Goal: Ask a question: Seek information or help from site administrators or community

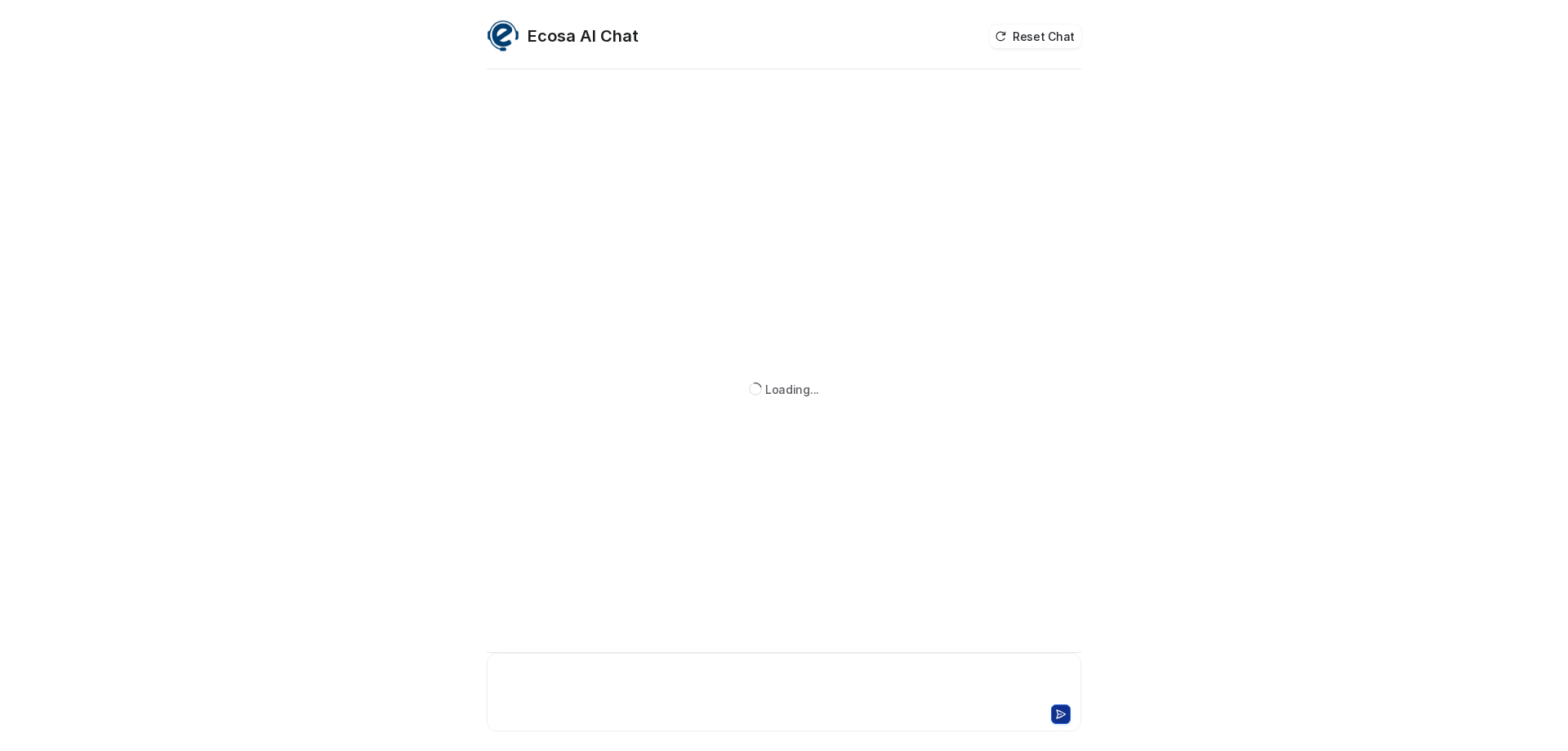
click at [596, 666] on div at bounding box center [784, 682] width 587 height 37
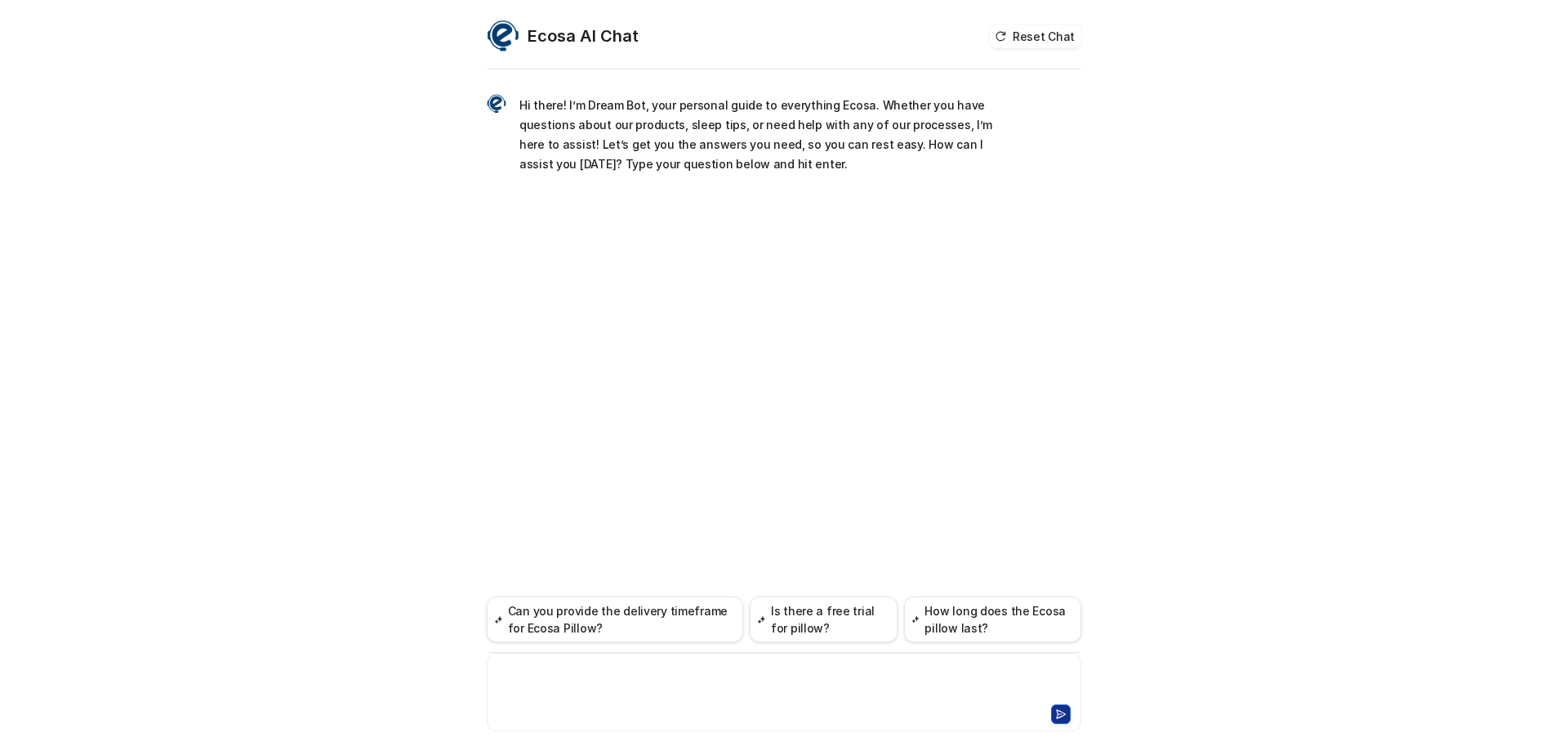
paste div
click at [1065, 707] on button at bounding box center [1061, 715] width 20 height 20
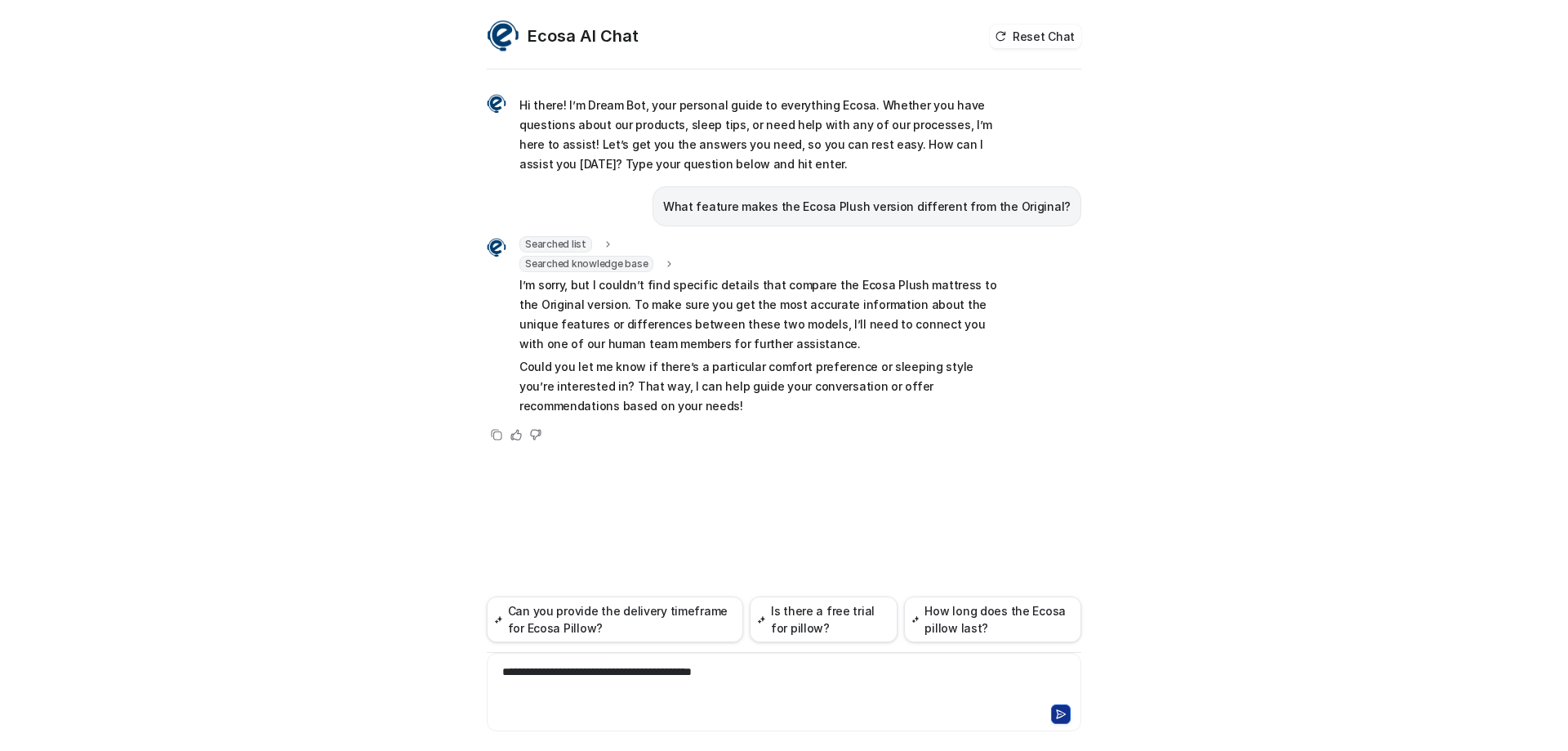
click at [1061, 717] on icon at bounding box center [1061, 714] width 12 height 12
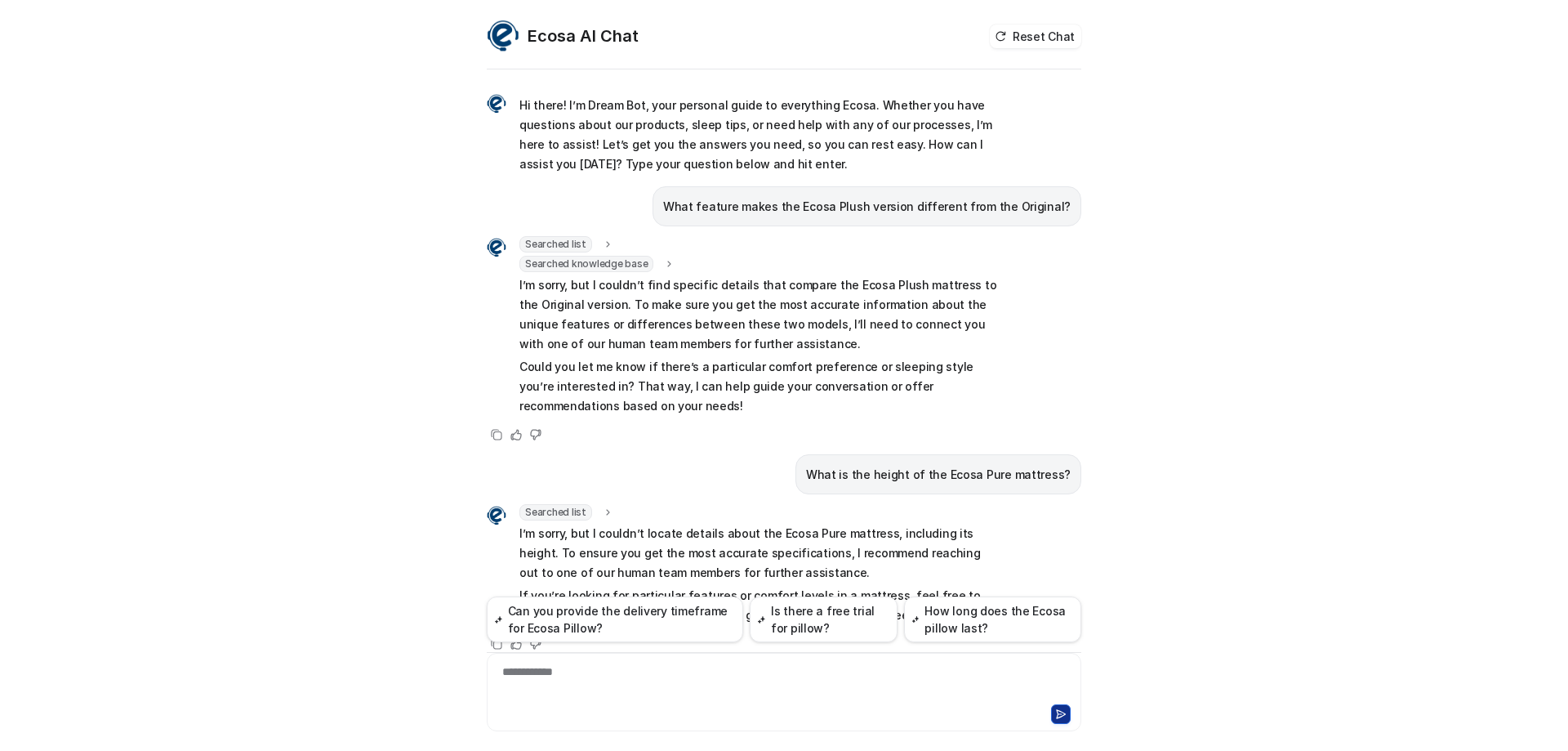
scroll to position [24, 0]
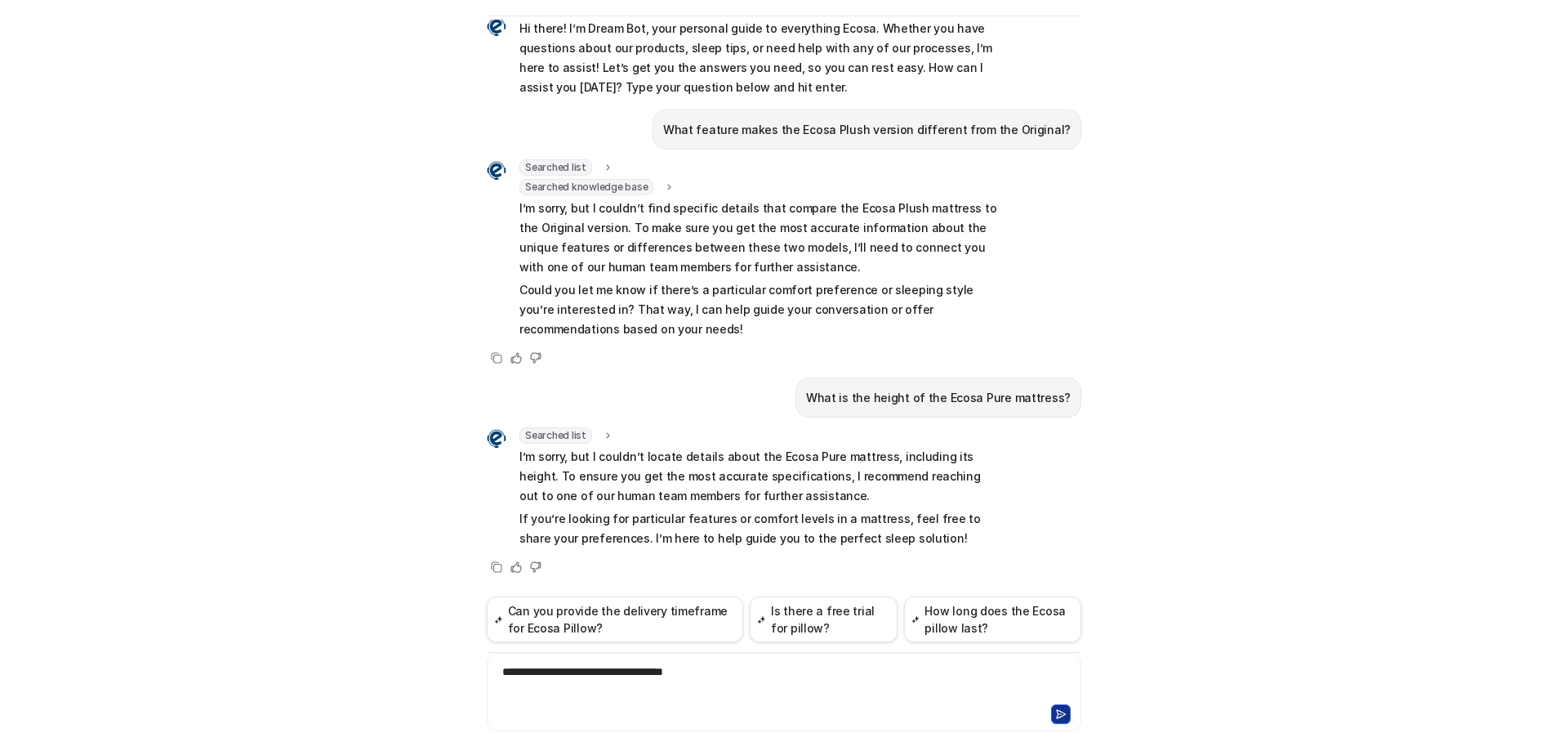
drag, startPoint x: 1062, startPoint y: 714, endPoint x: 1046, endPoint y: 690, distance: 28.8
click at [1061, 714] on button at bounding box center [1061, 715] width 20 height 20
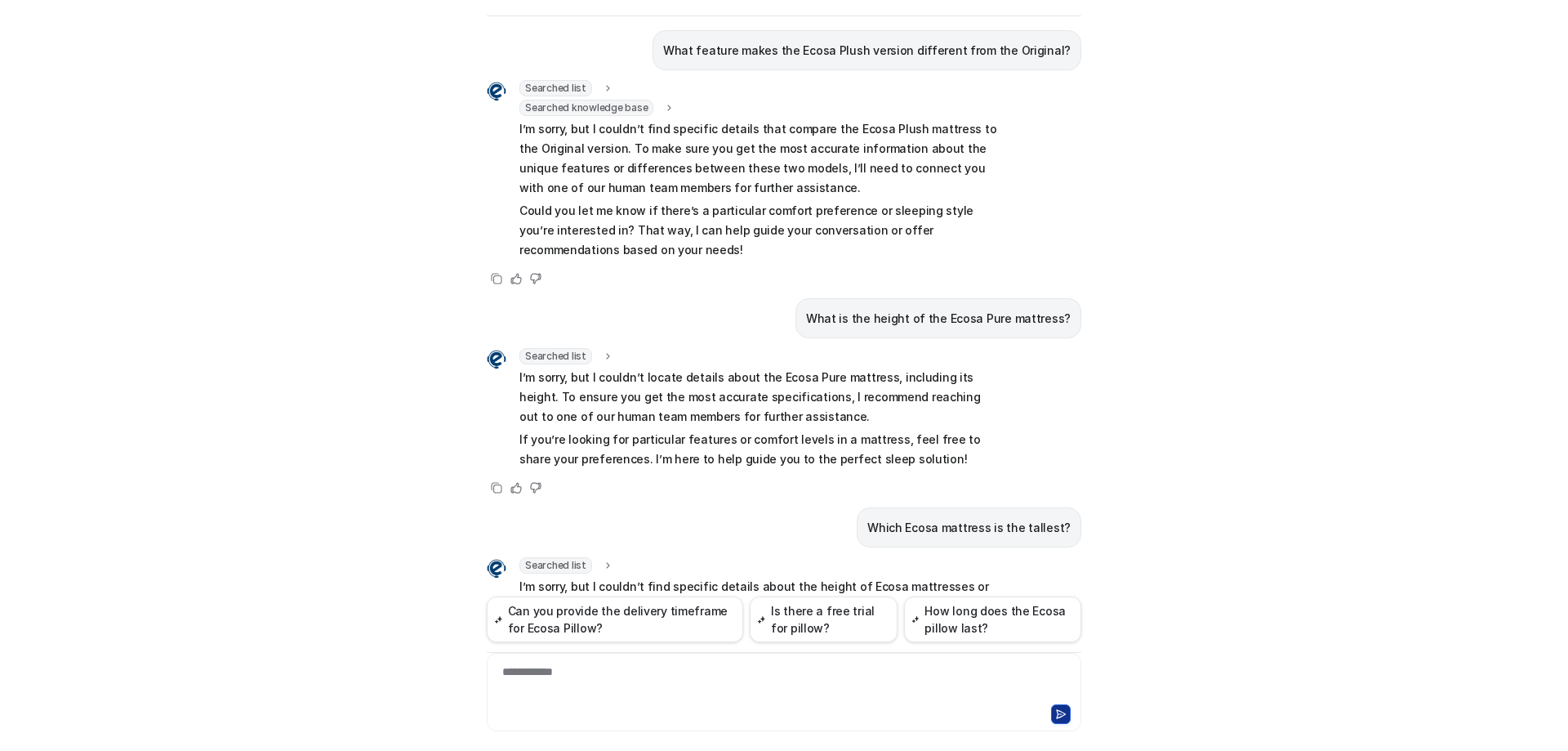
scroll to position [272, 0]
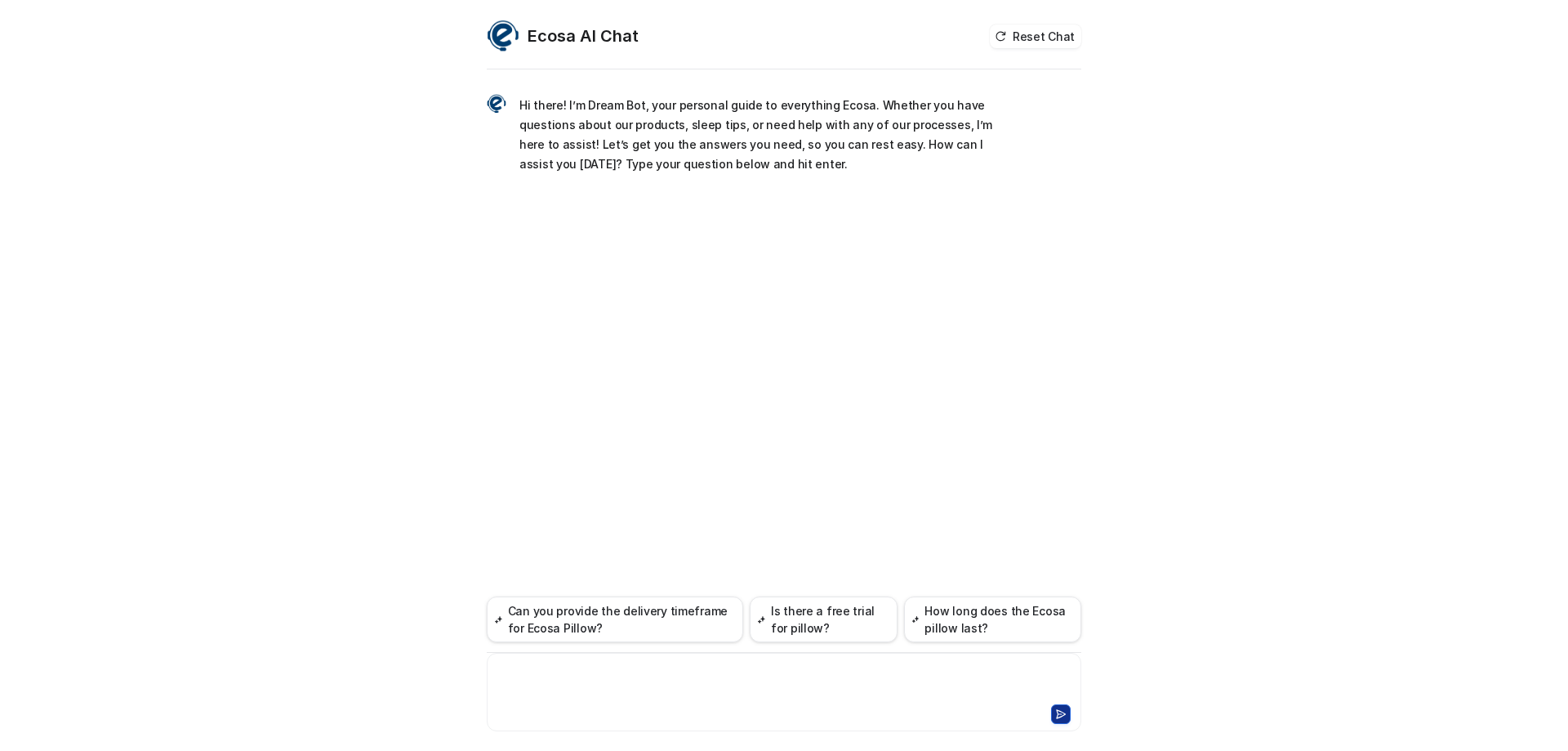
paste div
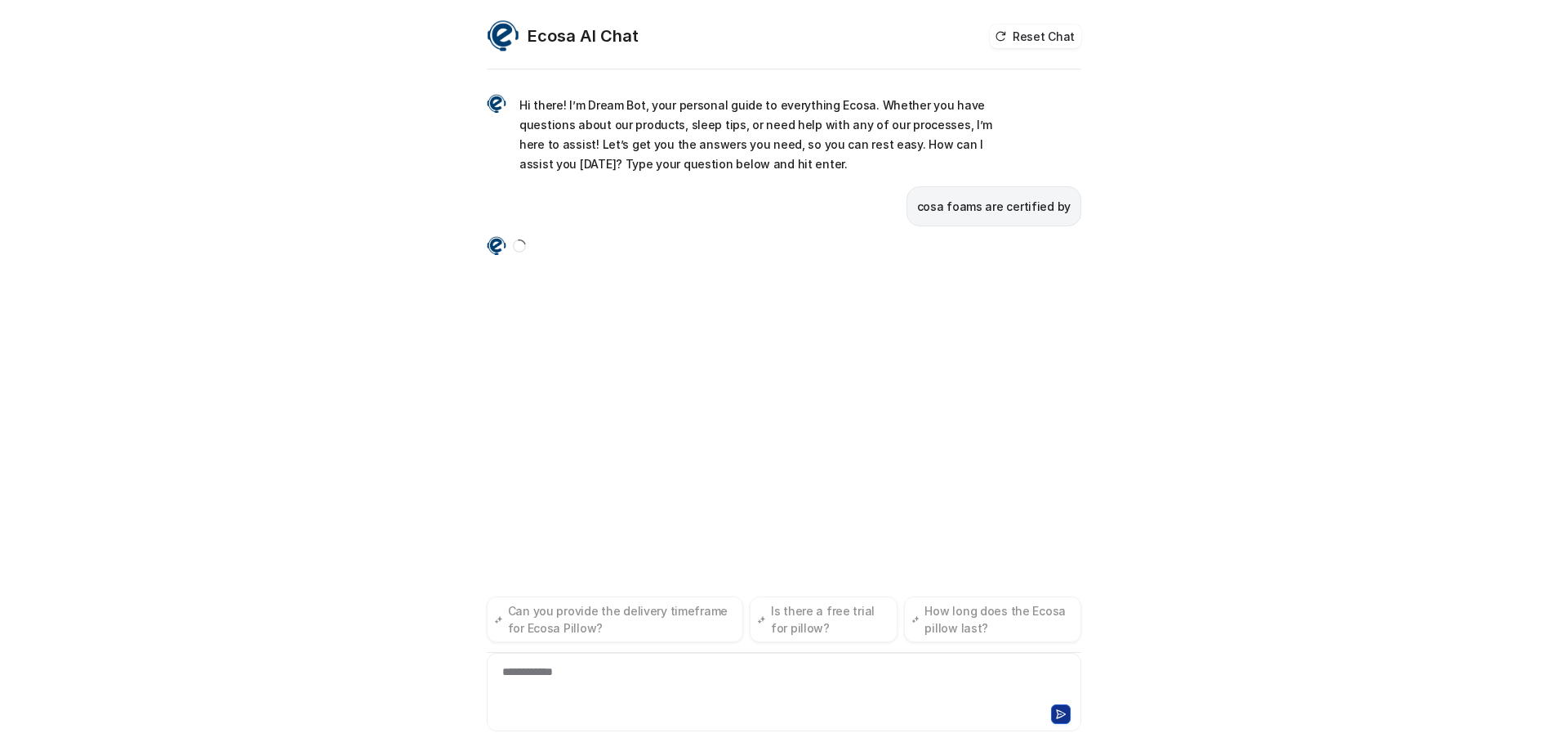
drag, startPoint x: 934, startPoint y: 198, endPoint x: 571, endPoint y: 674, distance: 598.6
click at [501, 677] on div "**********" at bounding box center [784, 682] width 587 height 37
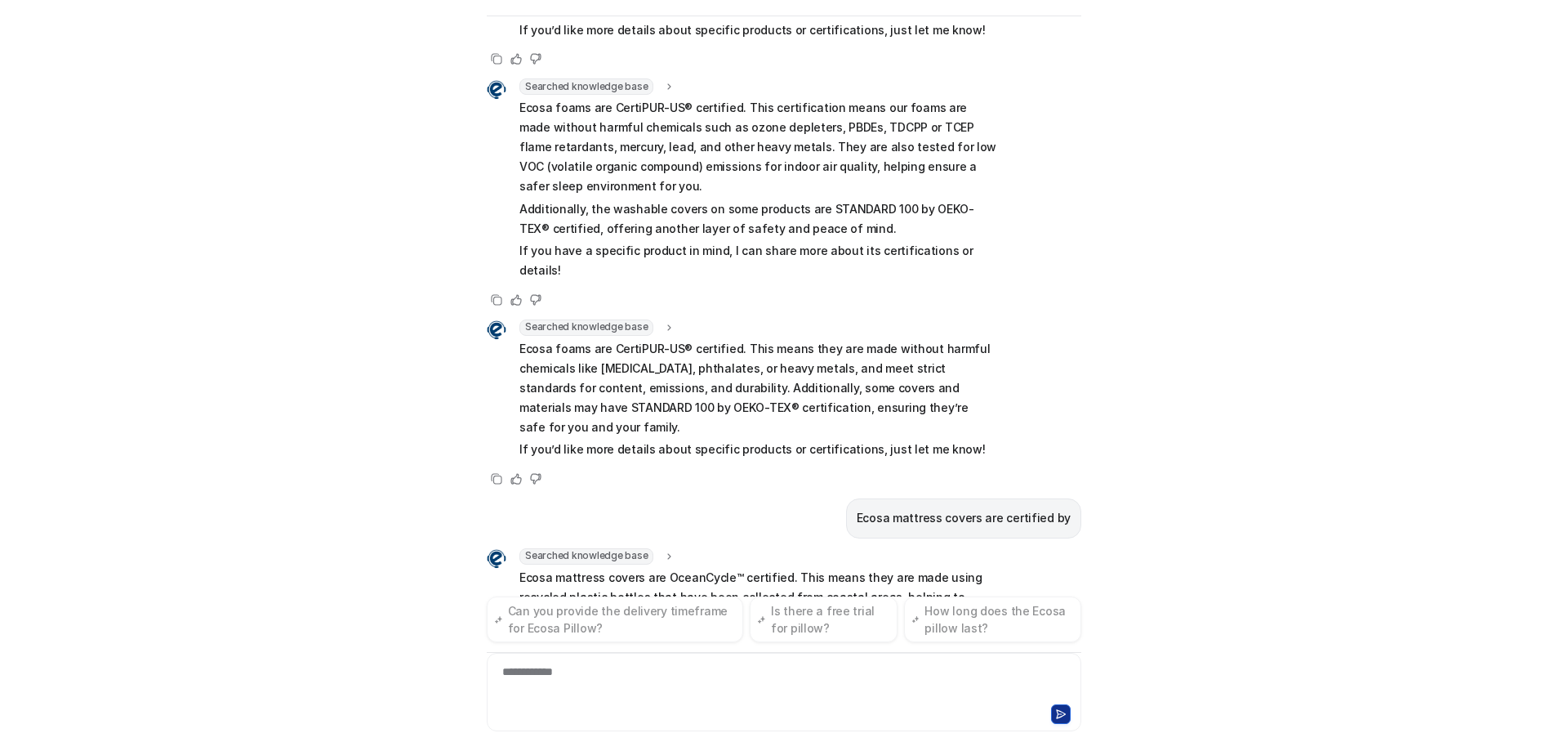
scroll to position [838, 0]
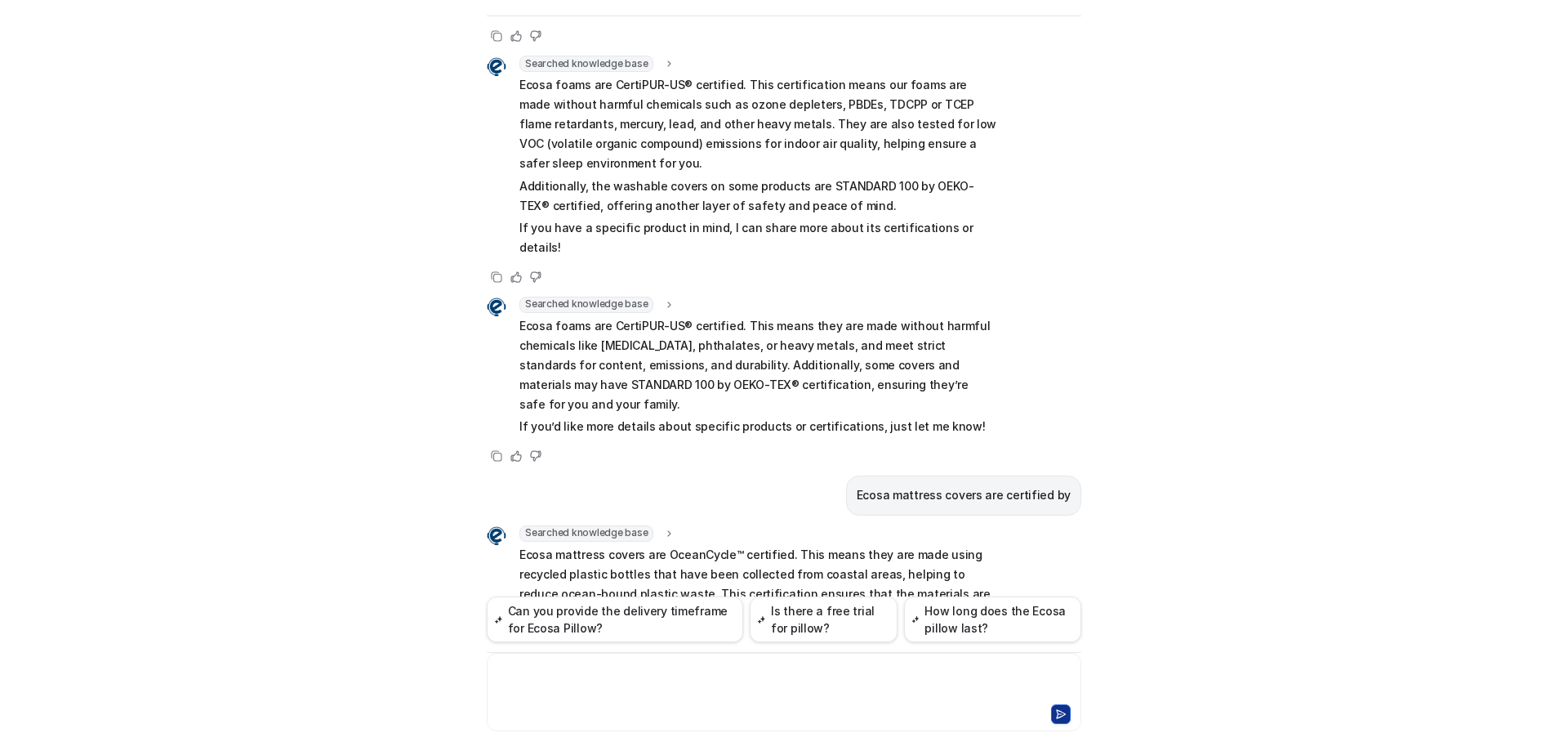
click at [536, 674] on div "Not helpful" at bounding box center [536, 684] width 20 height 20
click at [581, 691] on div "**********" at bounding box center [784, 682] width 587 height 37
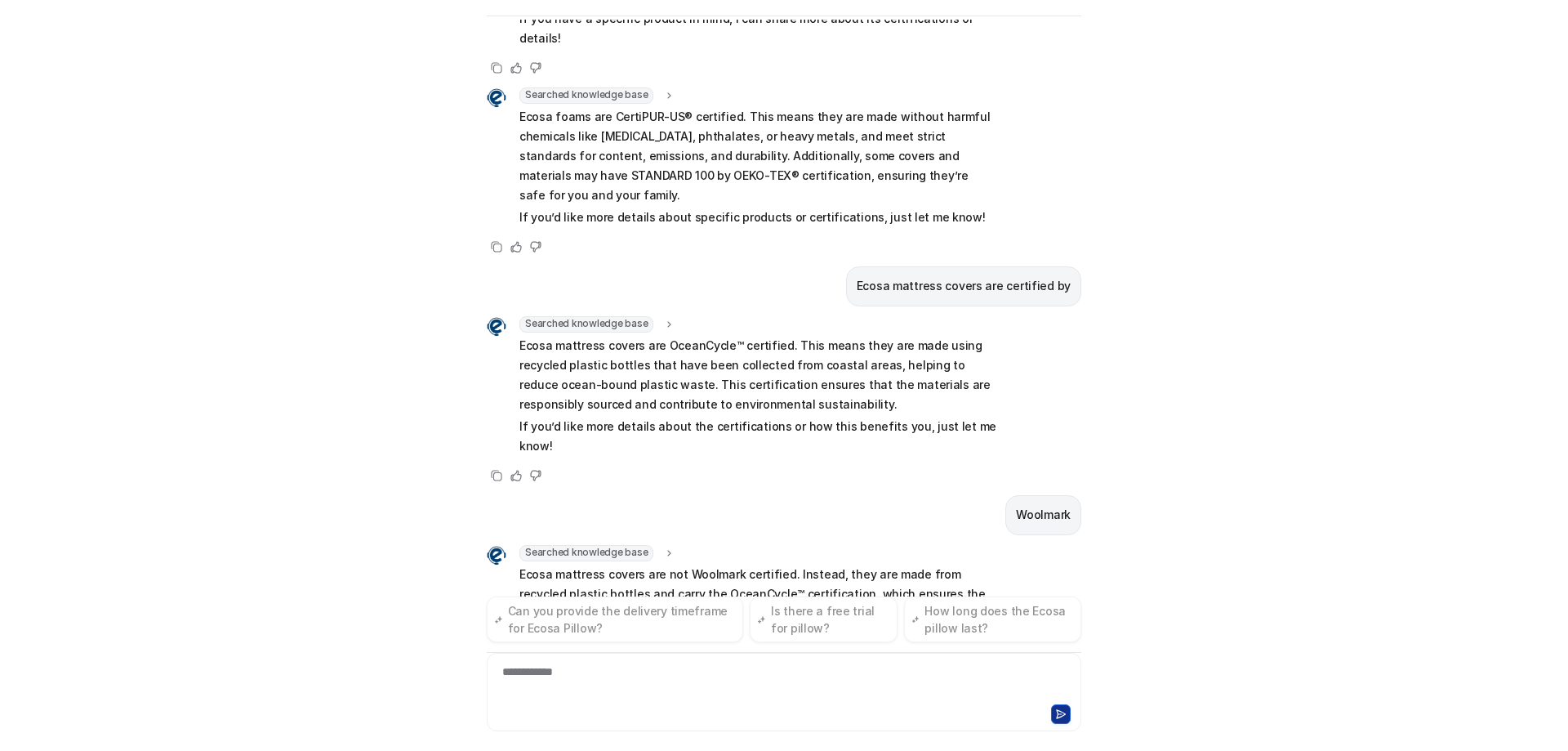
scroll to position [1066, 0]
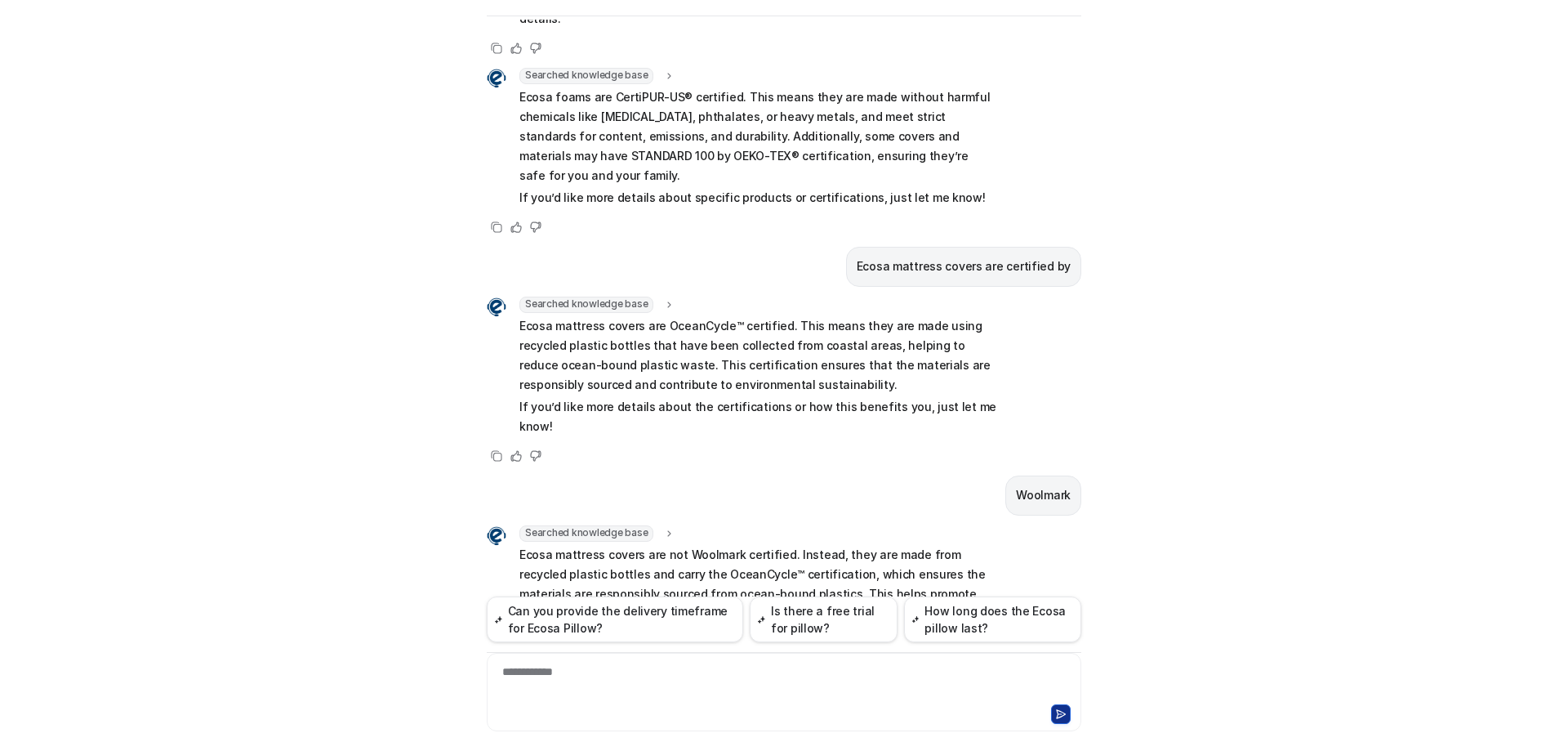
click at [210, 268] on div "Ecosa AI Chat Reset Chat Hi there! I’m Dream Bot, your personal guide to everyt…" at bounding box center [784, 376] width 1568 height 751
click at [563, 684] on div "**********" at bounding box center [784, 682] width 587 height 37
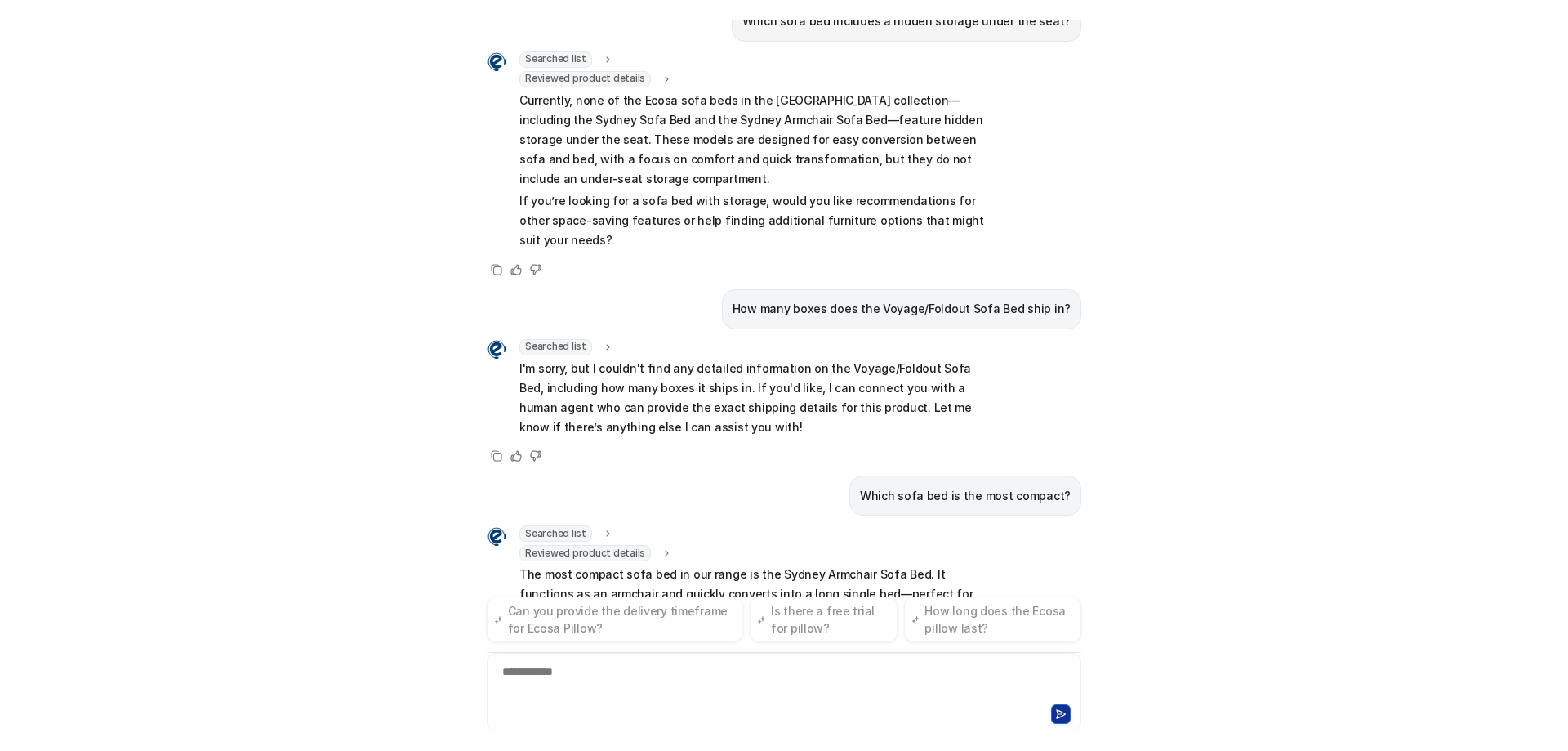
scroll to position [2391, 0]
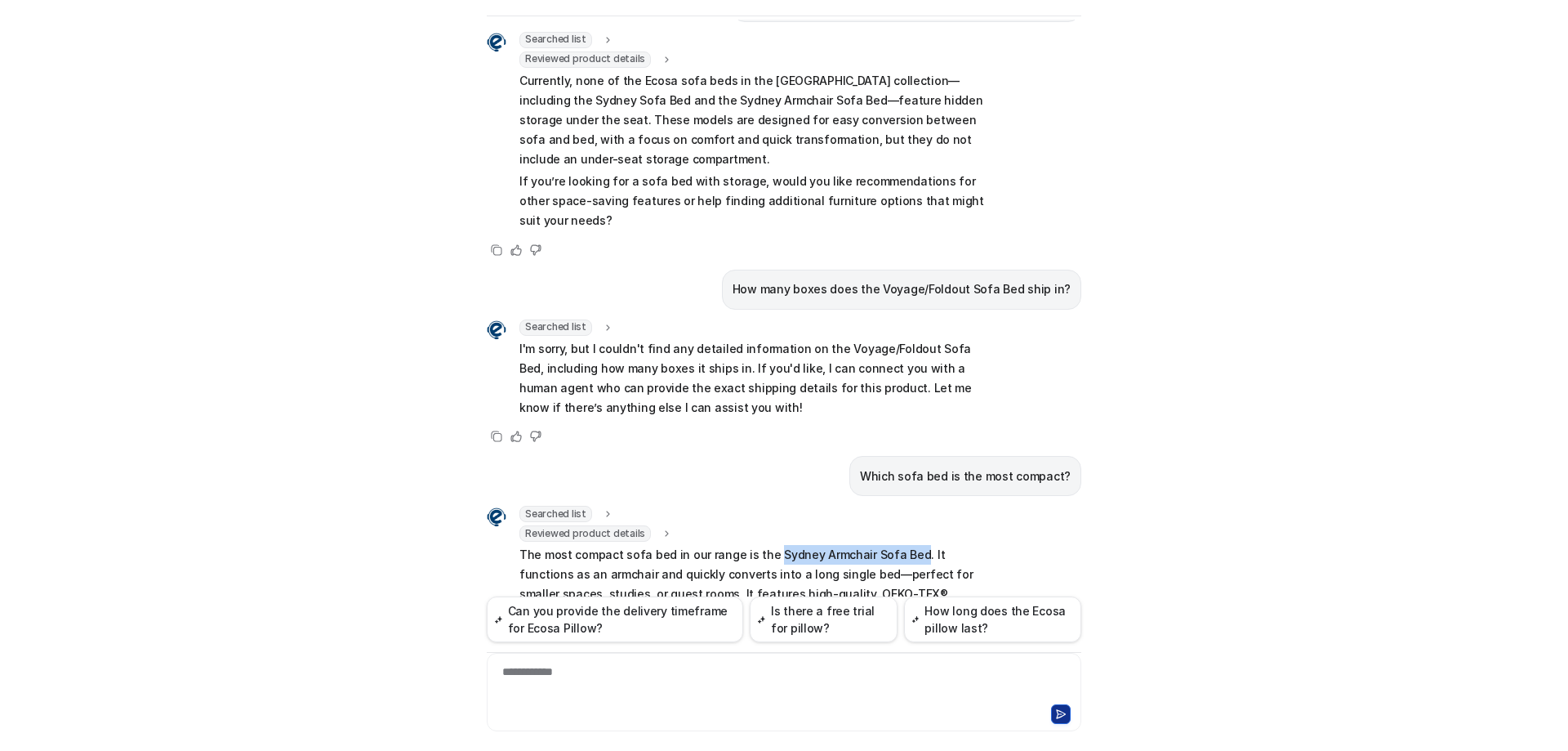
drag, startPoint x: 761, startPoint y: 393, endPoint x: 897, endPoint y: 401, distance: 136.2
click at [897, 545] on p "The most compact sofa bed in our range is the Sydney Armchair Sofa Bed. It func…" at bounding box center [758, 603] width 477 height 118
copy p "Sydney Armchair Sofa Bed"
click at [647, 674] on div "**********" at bounding box center [784, 682] width 587 height 37
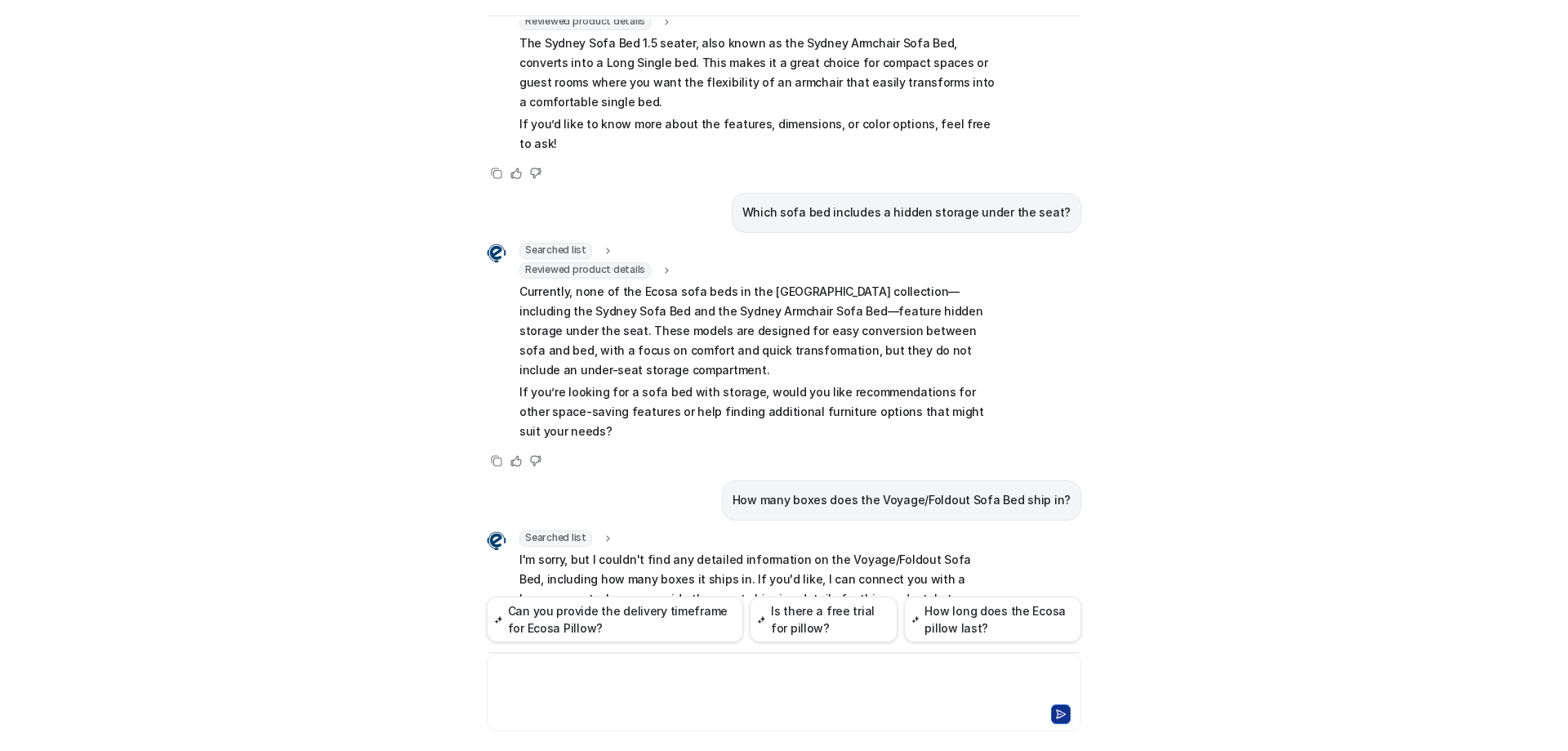
scroll to position [2152, 0]
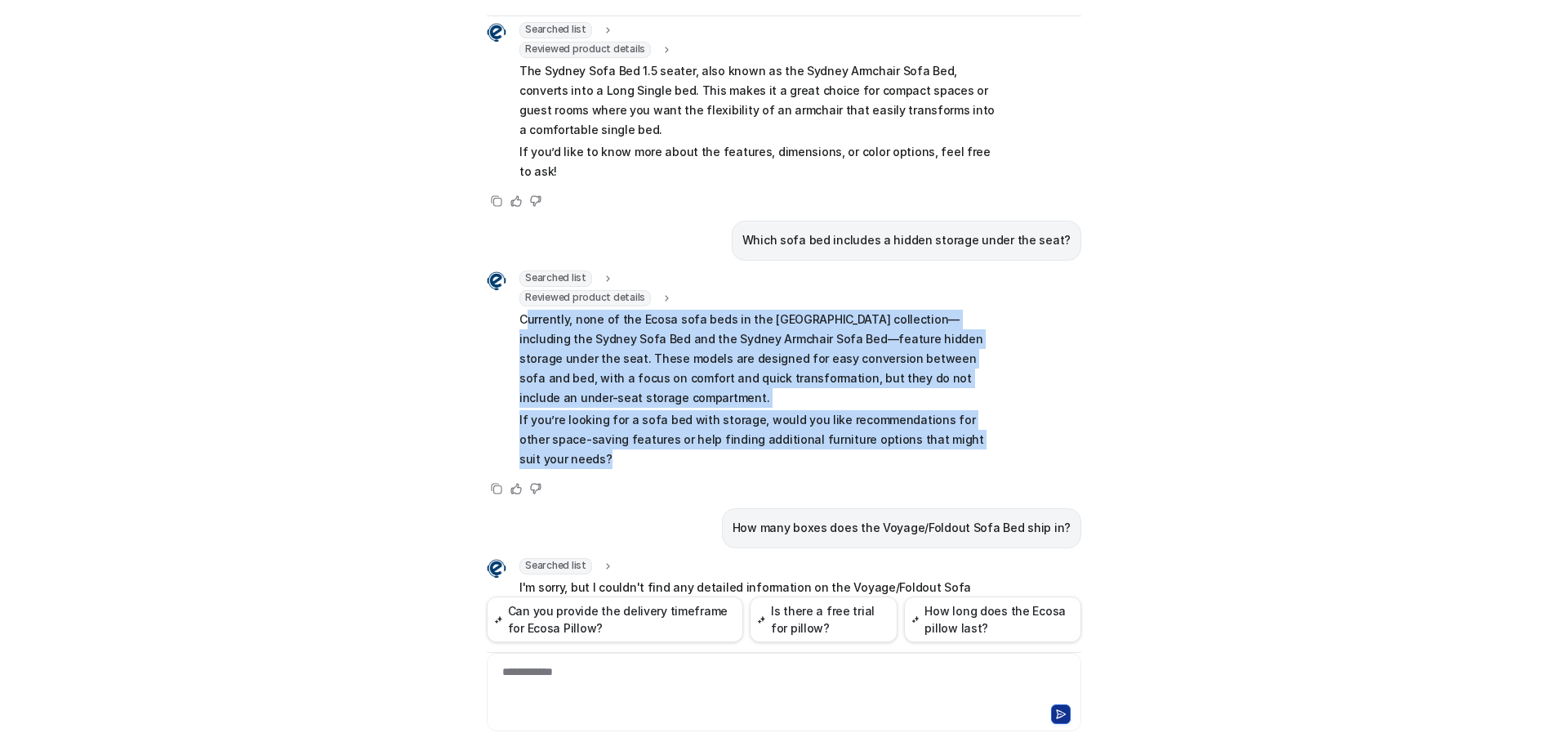
drag, startPoint x: 518, startPoint y: 186, endPoint x: 590, endPoint y: 305, distance: 139.1
click at [590, 310] on span "Currently, none of the Ecosa sofa beds in the [GEOGRAPHIC_DATA] collection—incl…" at bounding box center [758, 390] width 477 height 160
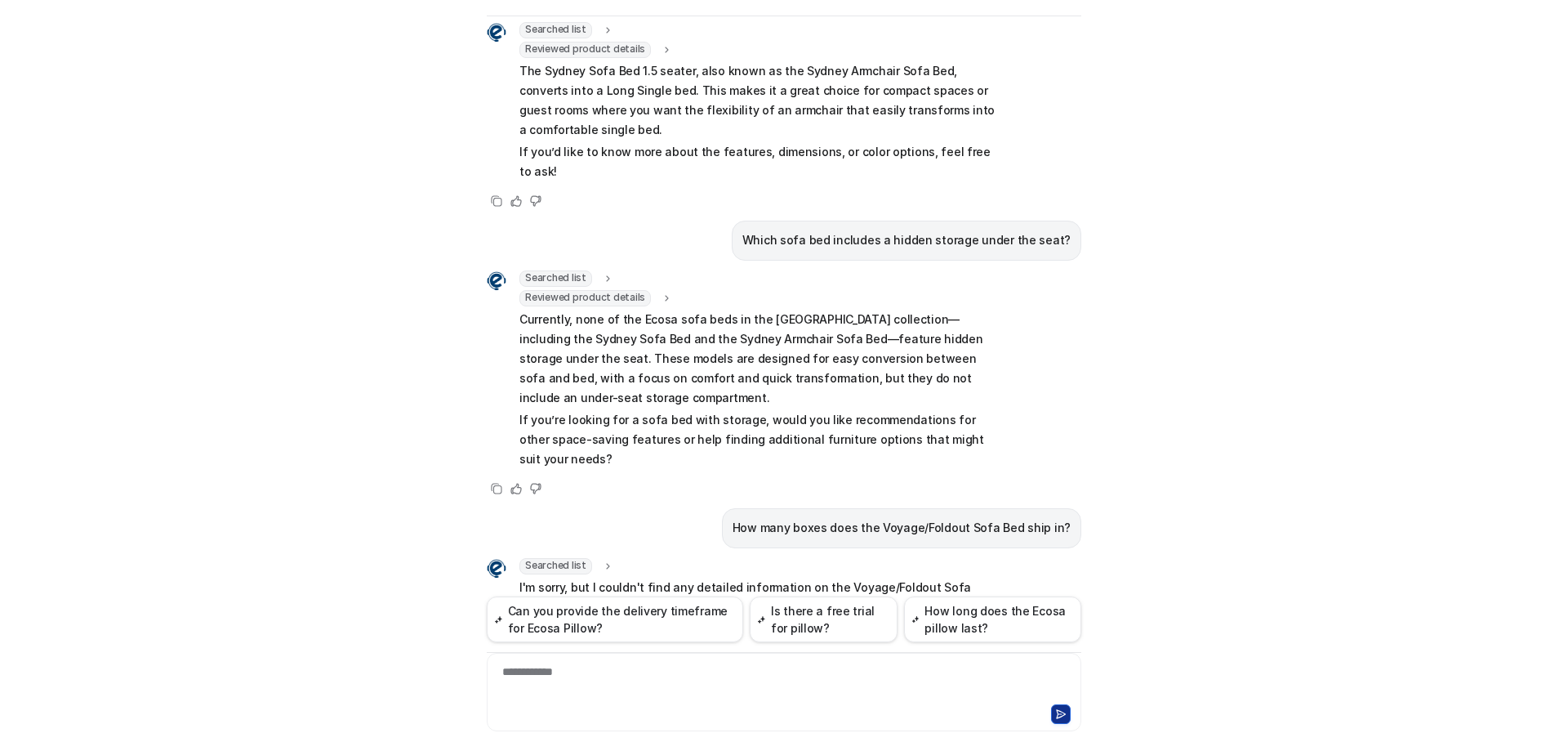
click at [519, 310] on p "Currently, none of the Ecosa sofa beds in the [GEOGRAPHIC_DATA] collection—incl…" at bounding box center [758, 359] width 477 height 98
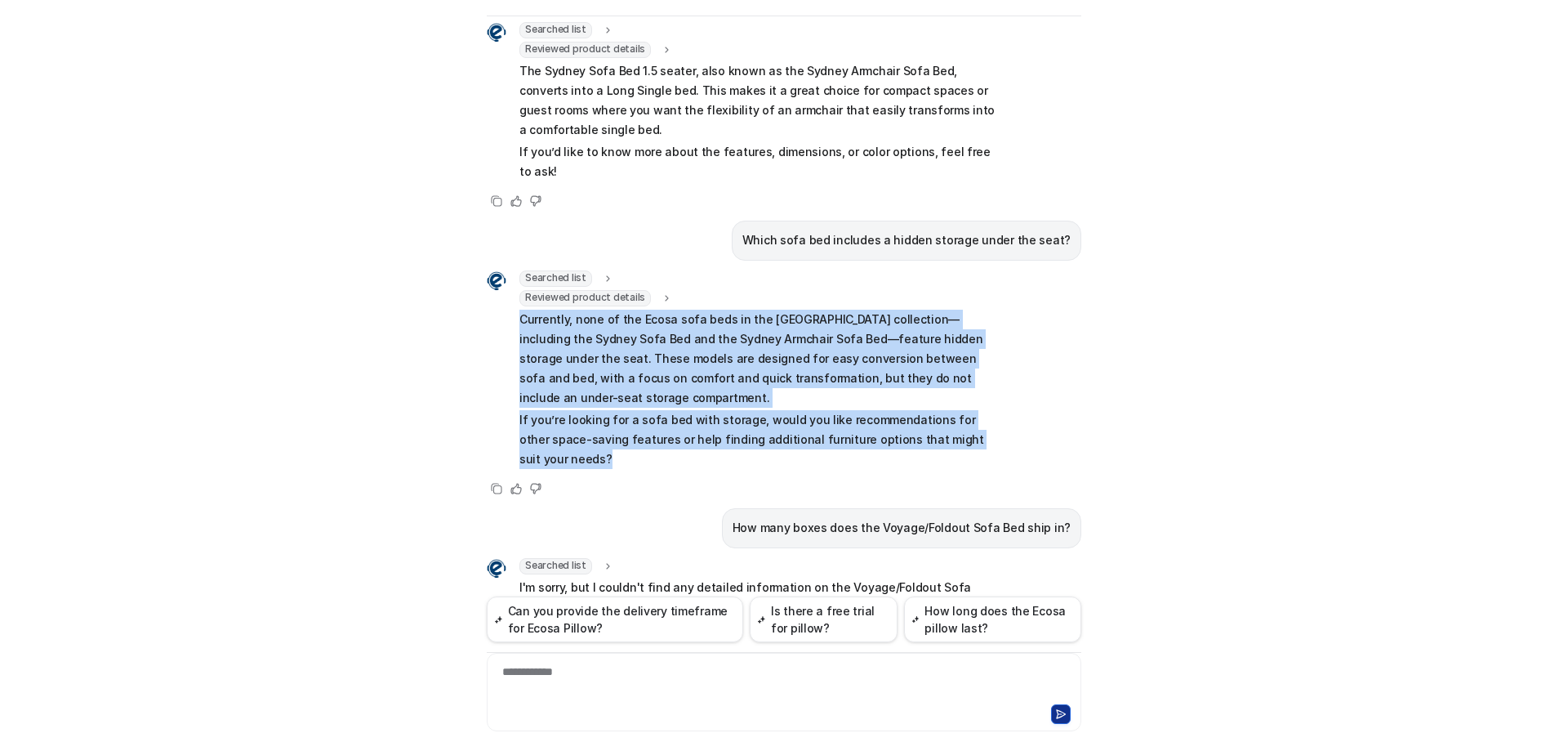
drag, startPoint x: 514, startPoint y: 183, endPoint x: 603, endPoint y: 308, distance: 153.4
click at [603, 310] on span "Currently, none of the Ecosa sofa beds in the [GEOGRAPHIC_DATA] collection—incl…" at bounding box center [758, 390] width 477 height 160
copy span "Currently, none of the Ecosa sofa beds in the [GEOGRAPHIC_DATA] collection—incl…"
click at [599, 410] on p "If you’re looking for a sofa bed with storage, would you like recommendations f…" at bounding box center [758, 439] width 477 height 59
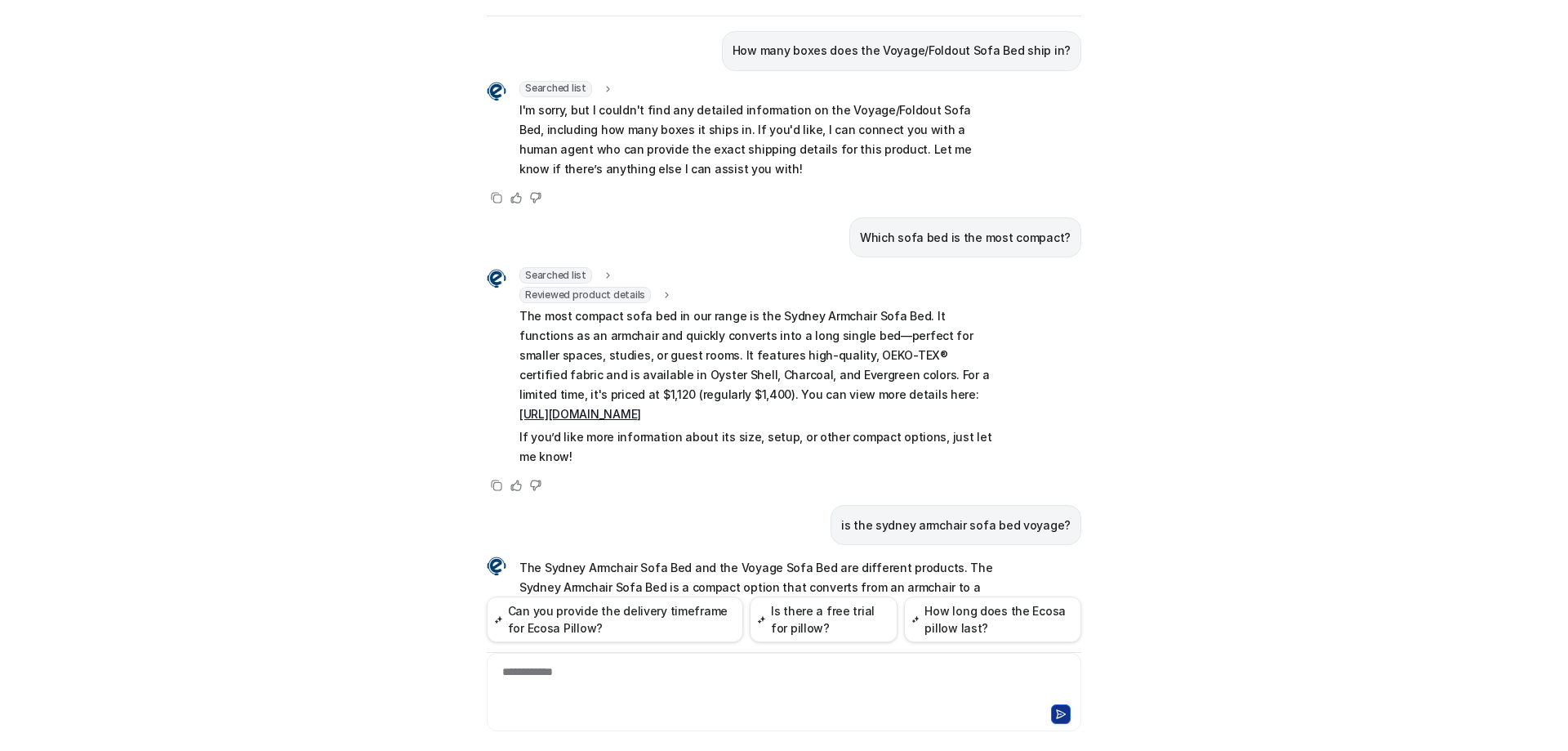
scroll to position [2642, 0]
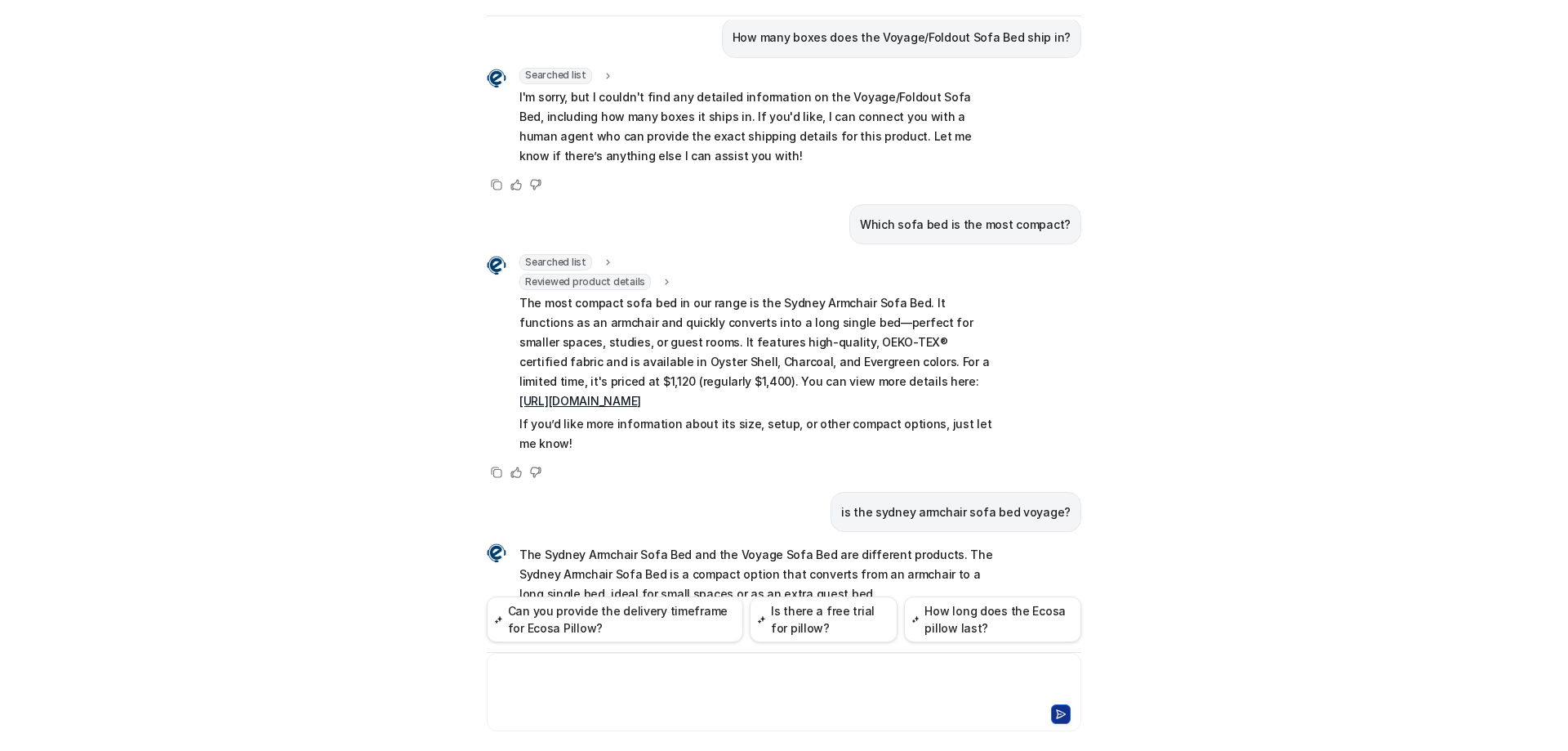
click at [582, 685] on div at bounding box center [784, 682] width 587 height 37
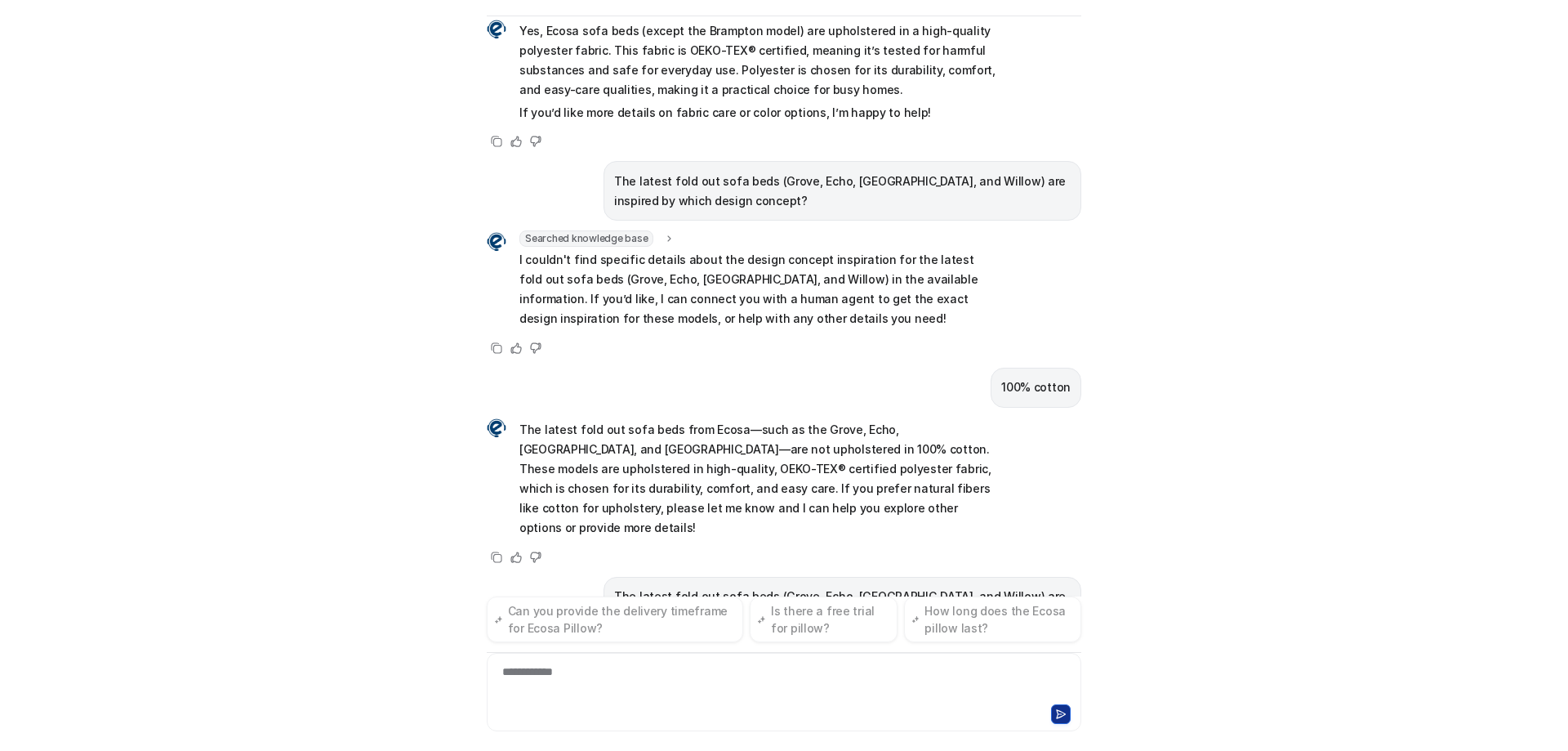
scroll to position [4537, 0]
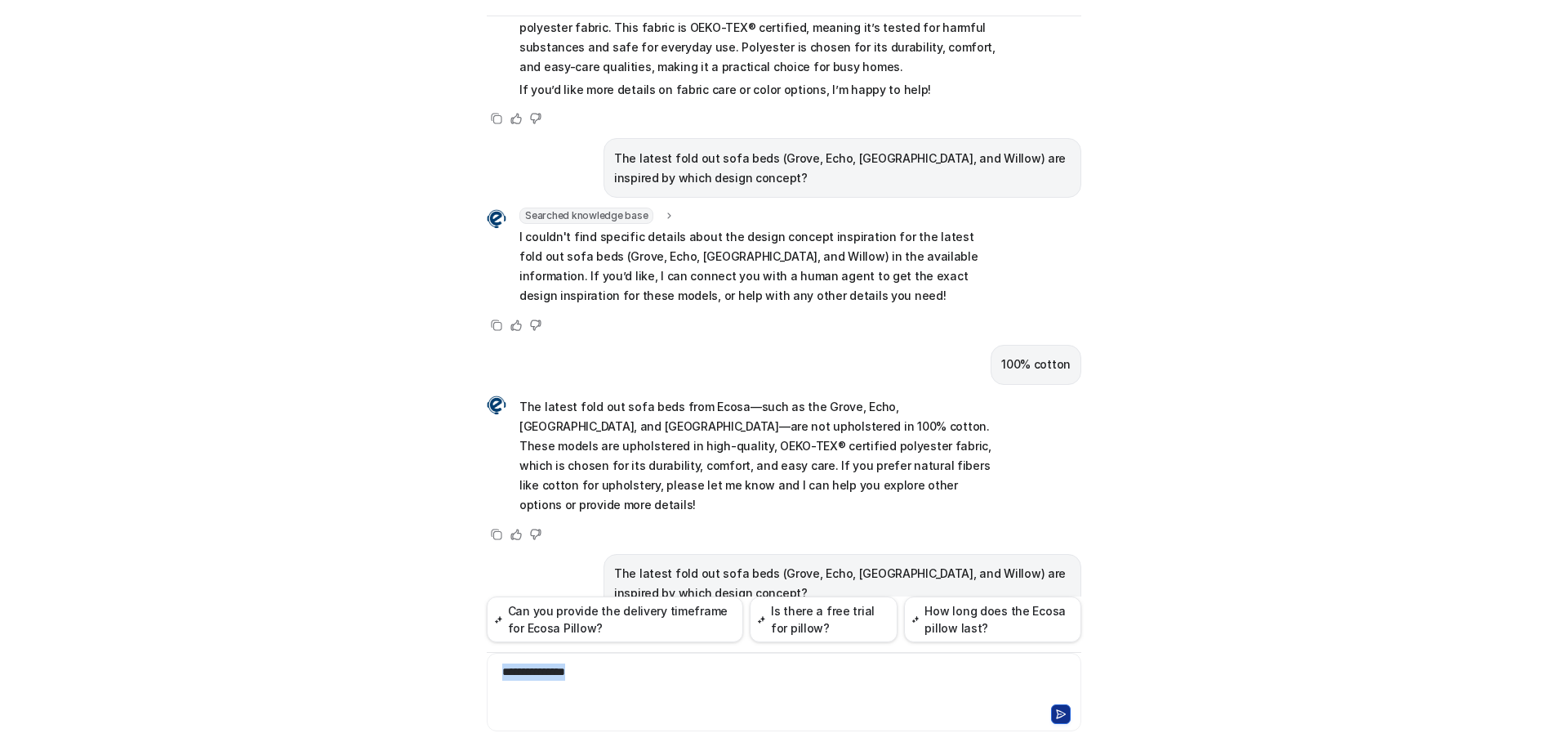
drag, startPoint x: 620, startPoint y: 682, endPoint x: 488, endPoint y: 673, distance: 132.3
click at [491, 673] on div "**********" at bounding box center [784, 682] width 587 height 37
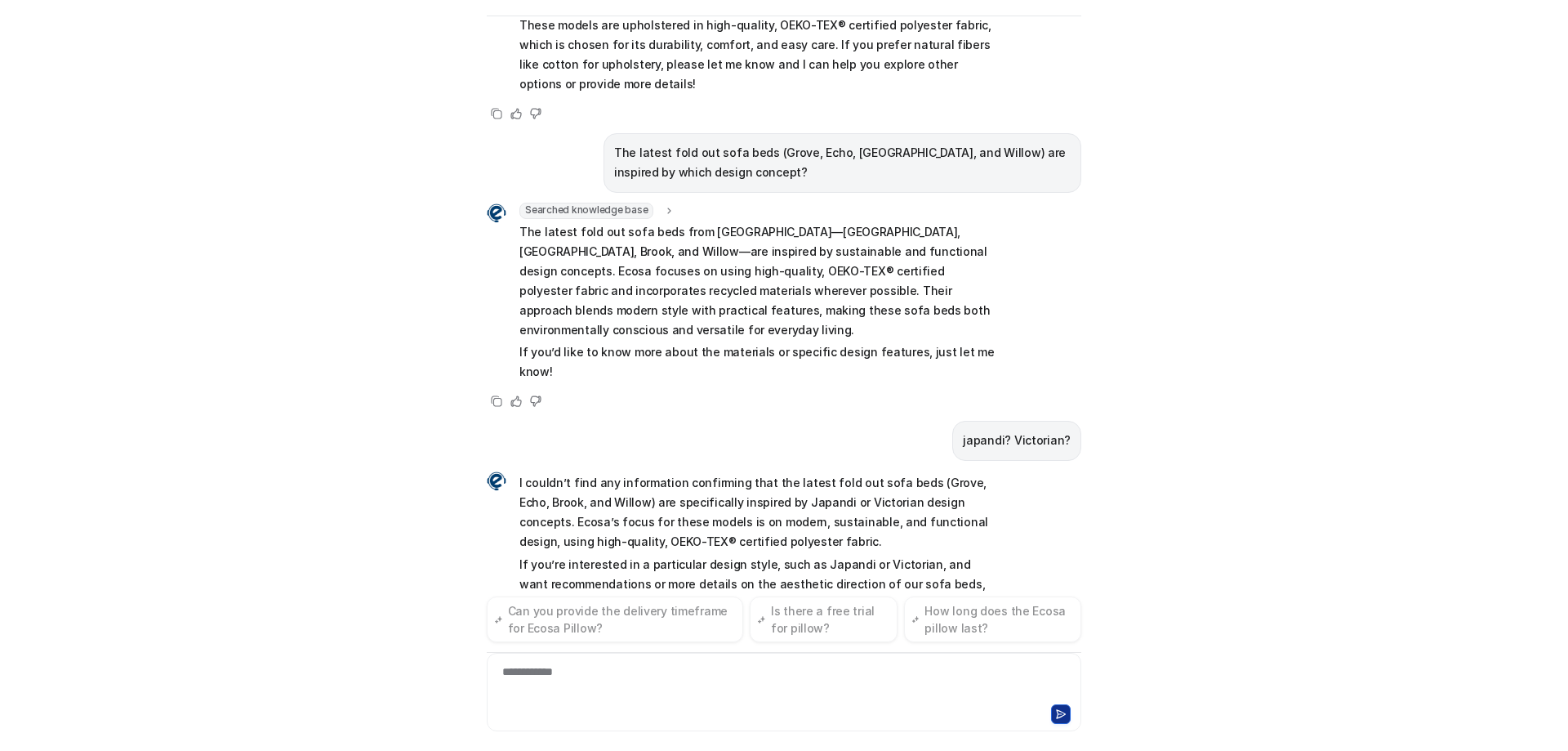
scroll to position [4977, 0]
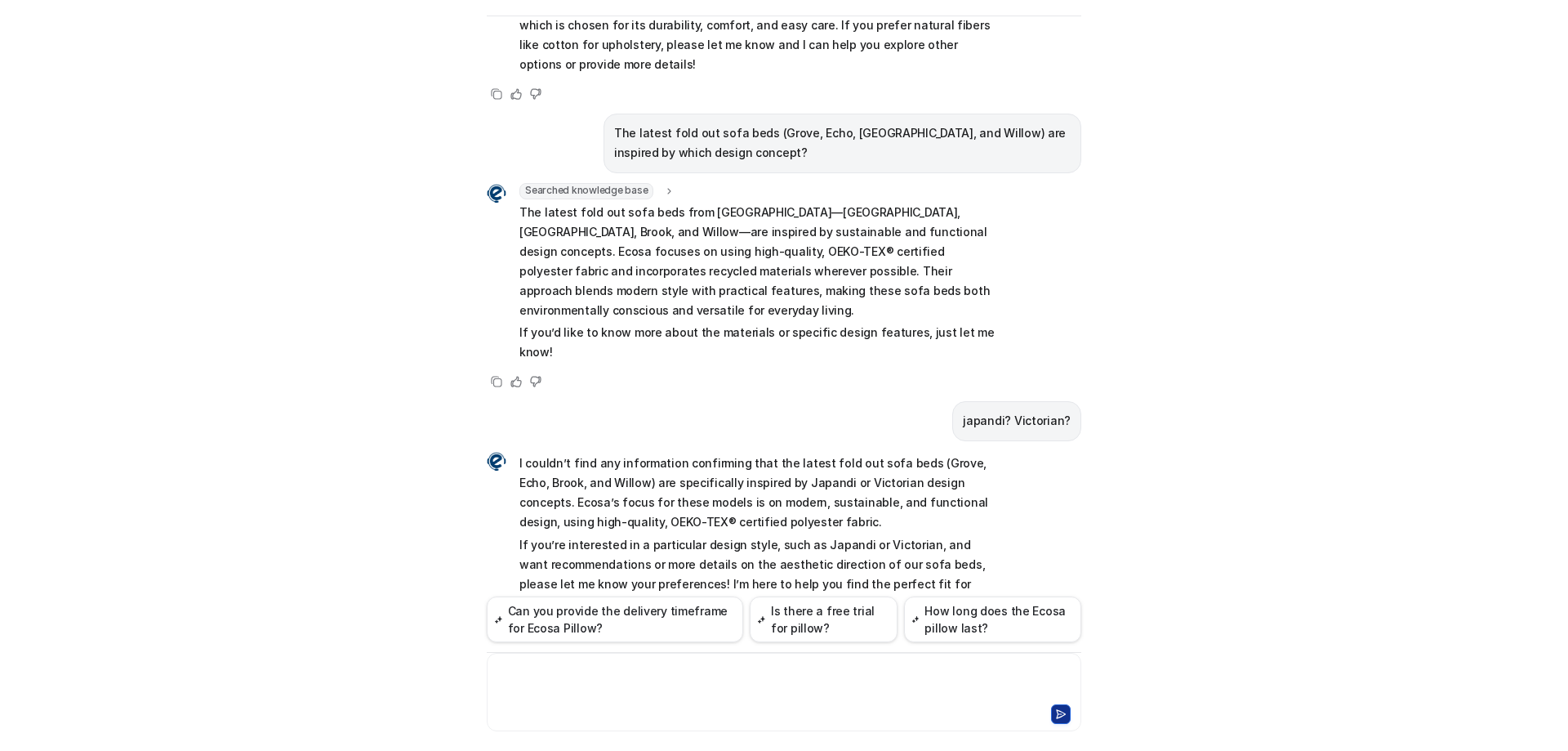
click at [666, 688] on div at bounding box center [784, 682] width 587 height 37
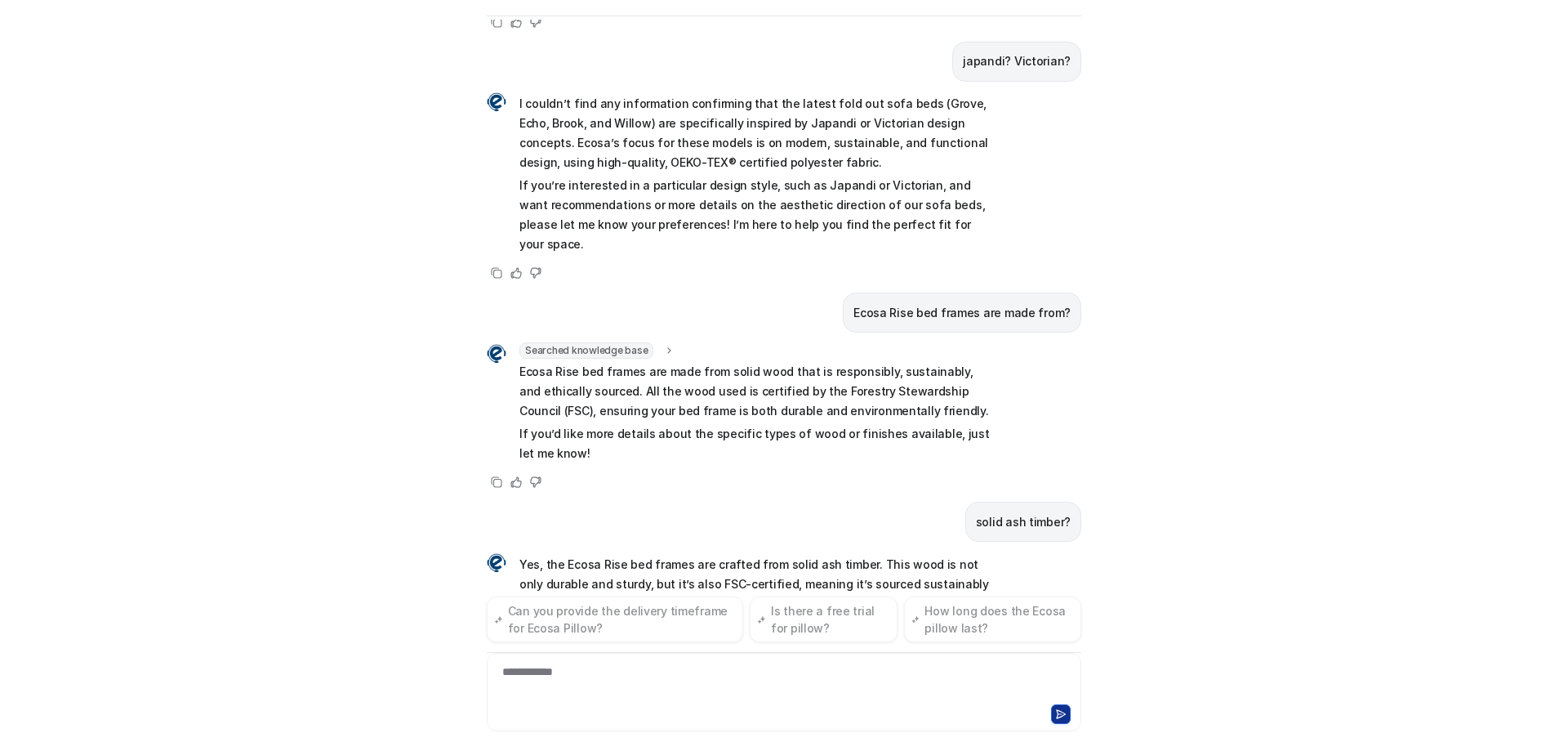
scroll to position [5379, 0]
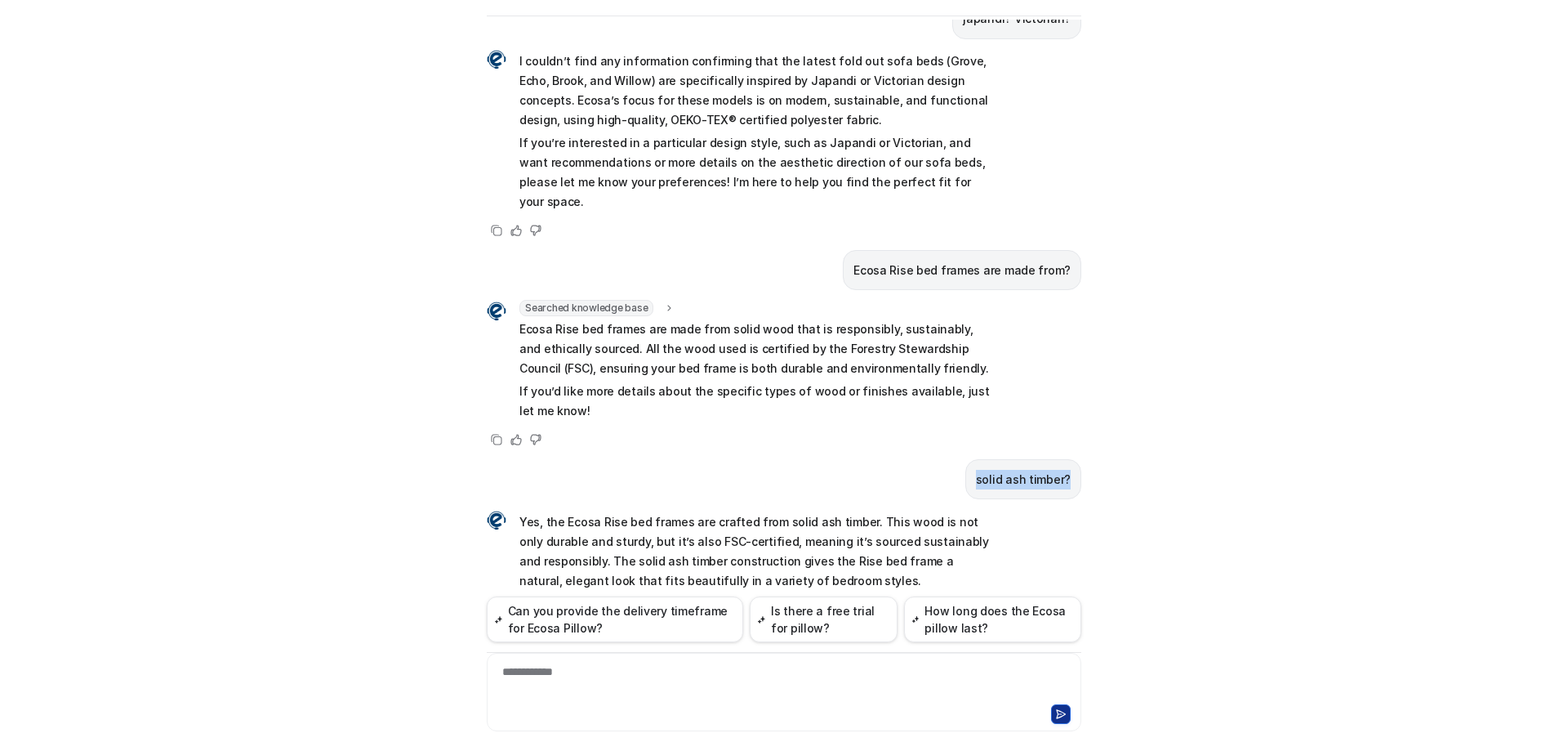
drag, startPoint x: 975, startPoint y: 199, endPoint x: 1094, endPoint y: 213, distance: 119.8
click at [1094, 213] on div "Ecosa AI Chat Reset Chat Hi there! I’m Dream Bot, your personal guide to everyt…" at bounding box center [784, 376] width 1568 height 751
copy p "solid ash timber?"
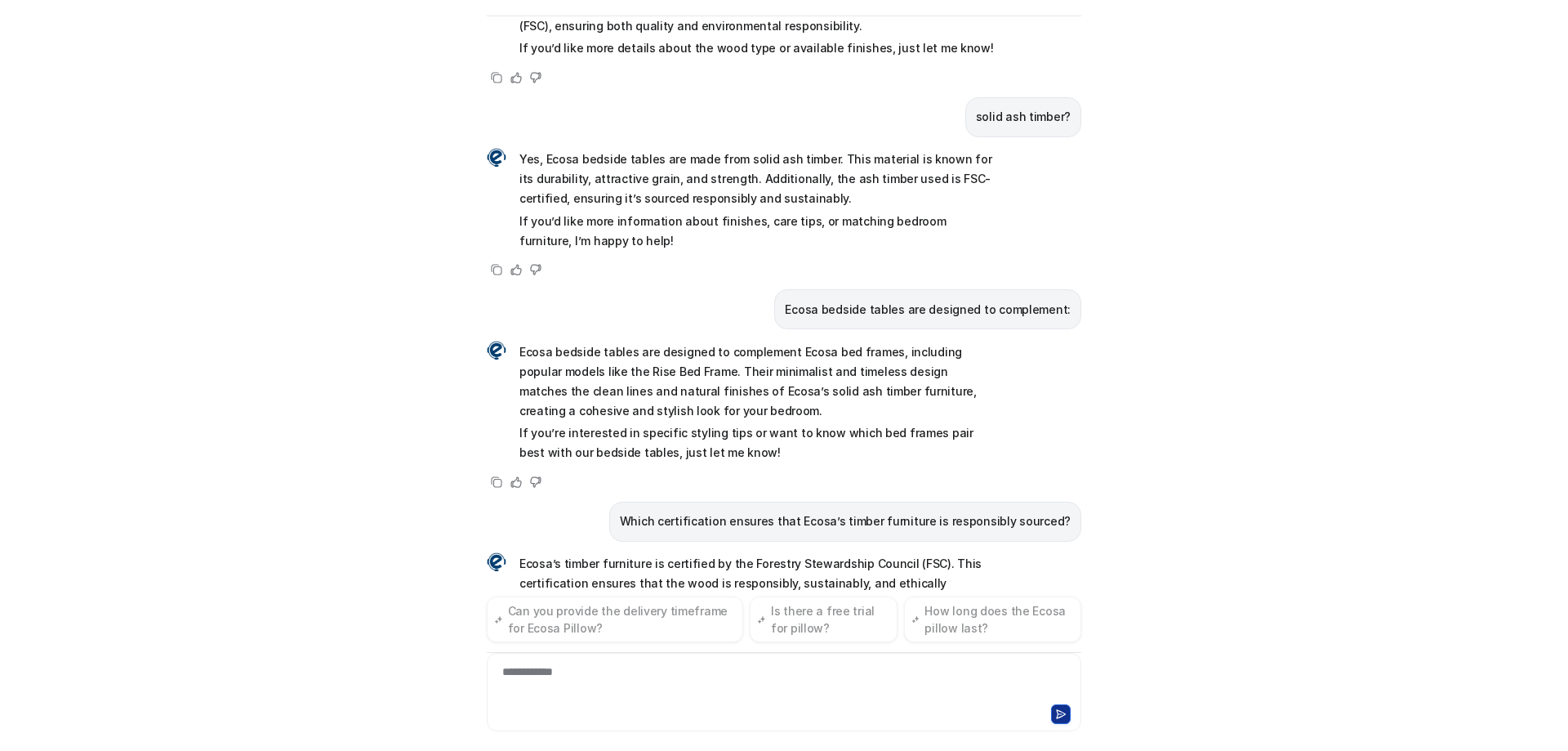
scroll to position [6163, 0]
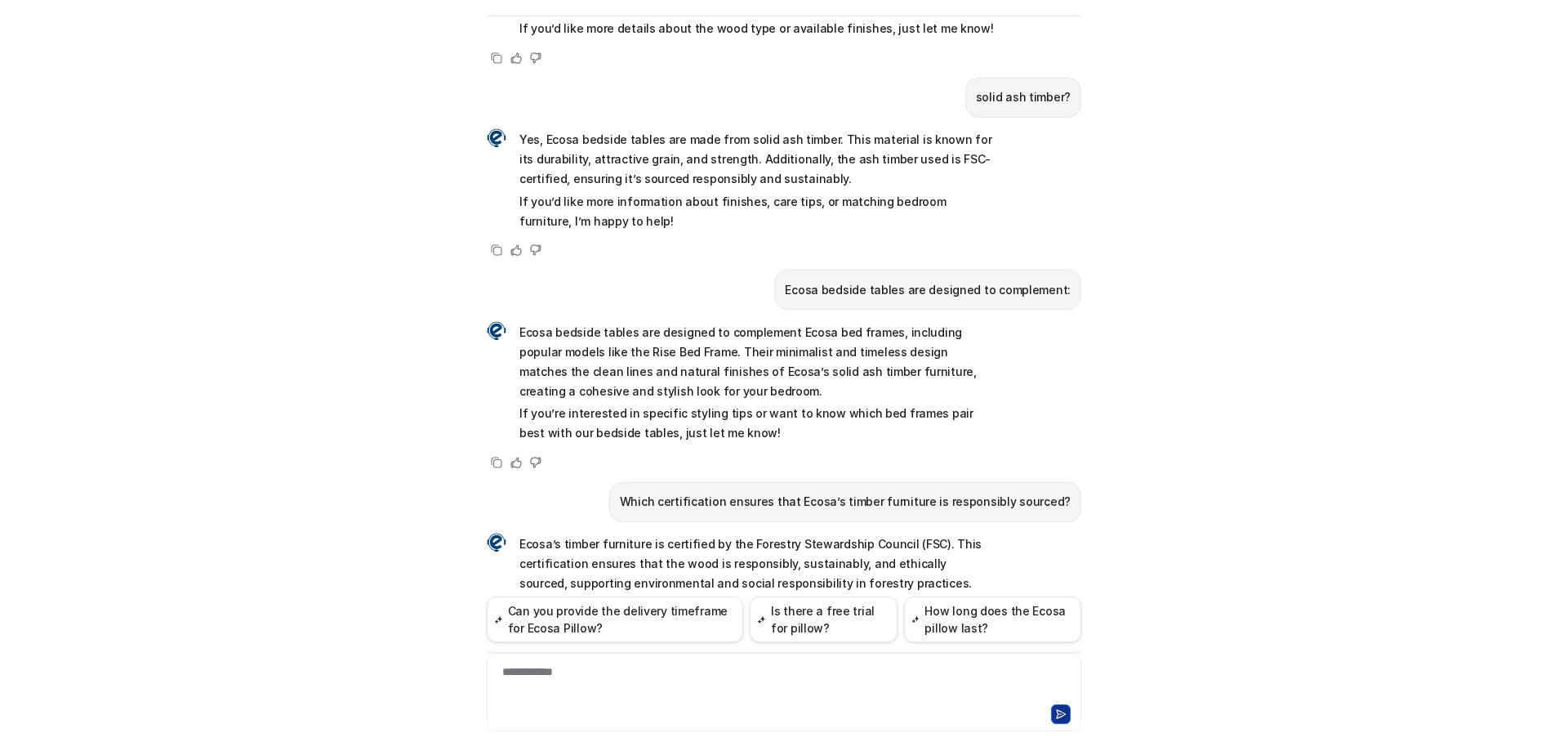
click at [649, 674] on div "**********" at bounding box center [784, 682] width 587 height 37
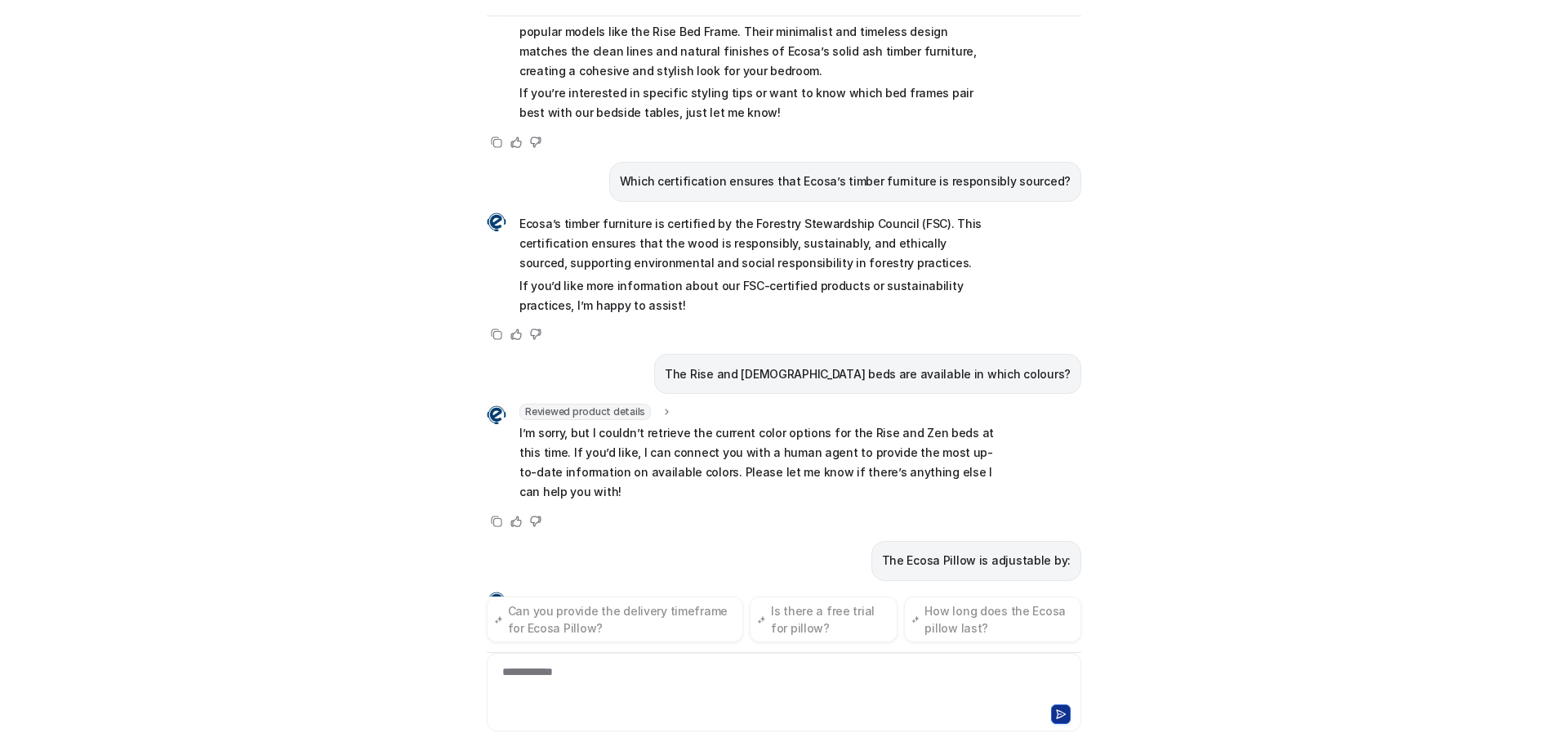
scroll to position [6542, 0]
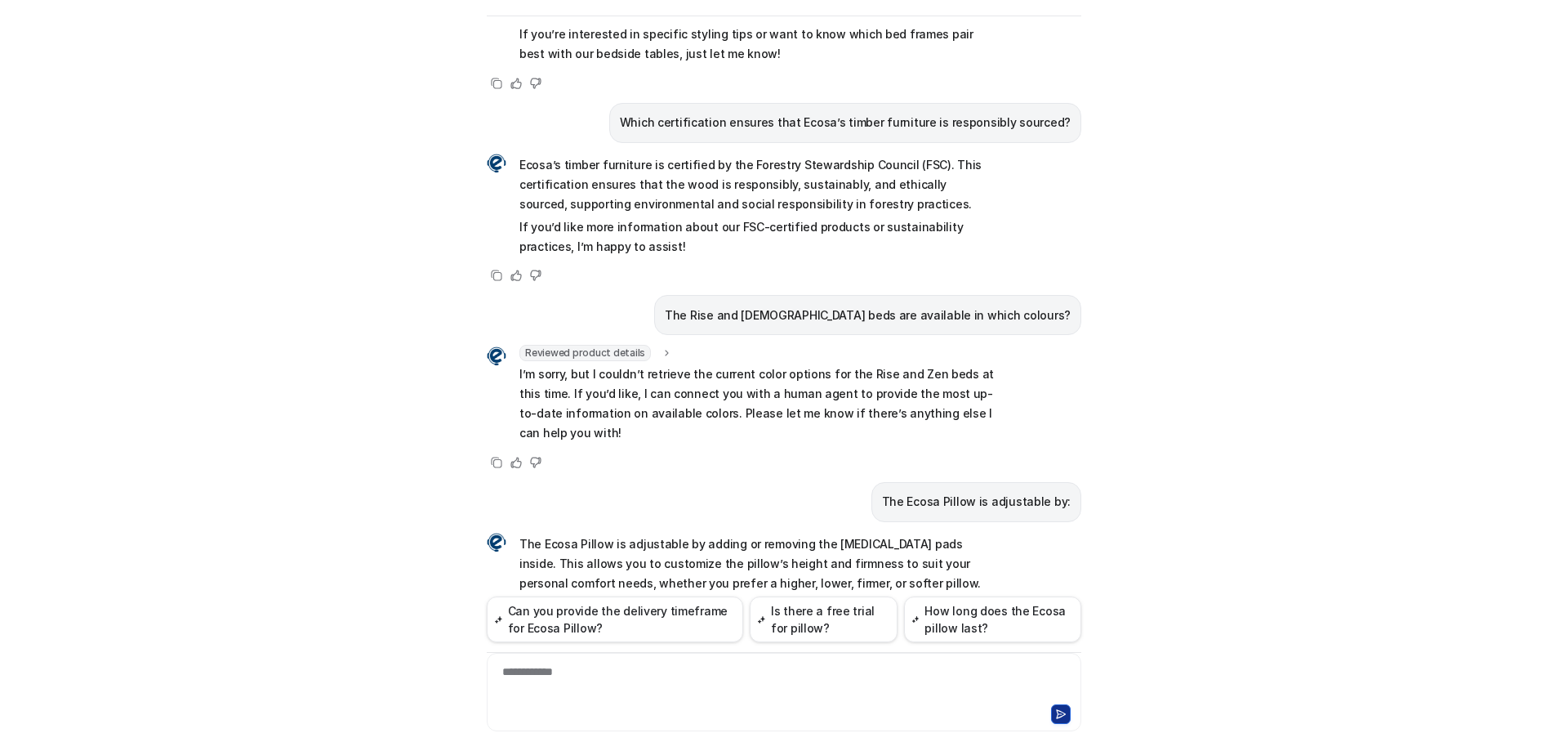
click at [649, 673] on div "**********" at bounding box center [784, 682] width 587 height 37
drag, startPoint x: 565, startPoint y: 673, endPoint x: 425, endPoint y: 651, distance: 141.7
click at [425, 651] on div "Ecosa AI Chat Reset Chat Hi there! I’m Dream Bot, your personal guide to everyt…" at bounding box center [784, 376] width 1568 height 751
drag, startPoint x: 699, startPoint y: 671, endPoint x: 444, endPoint y: 670, distance: 255.0
click at [444, 670] on div "Ecosa AI Chat Reset Chat Hi there! I’m Dream Bot, your personal guide to everyt…" at bounding box center [784, 376] width 1568 height 751
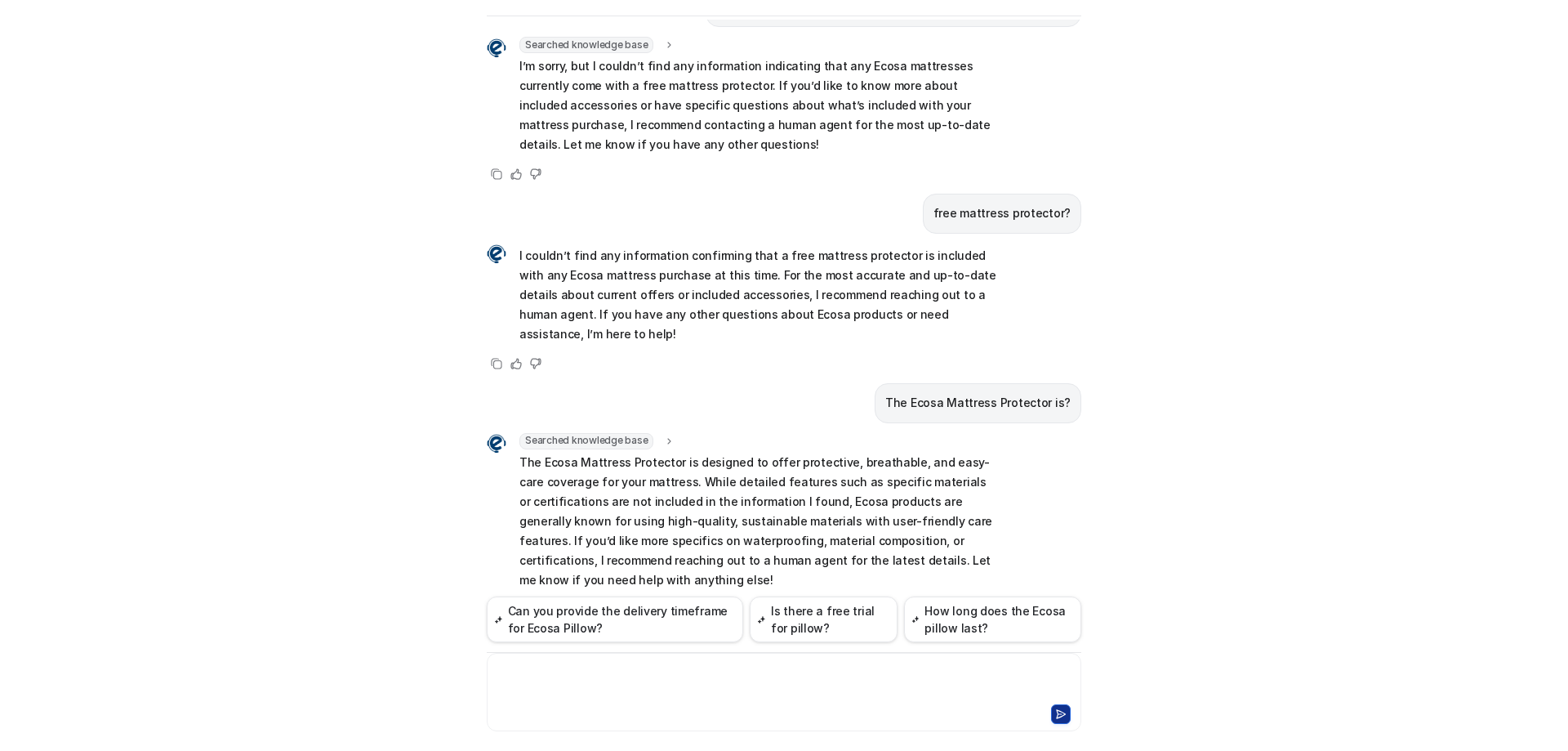
scroll to position [7317, 0]
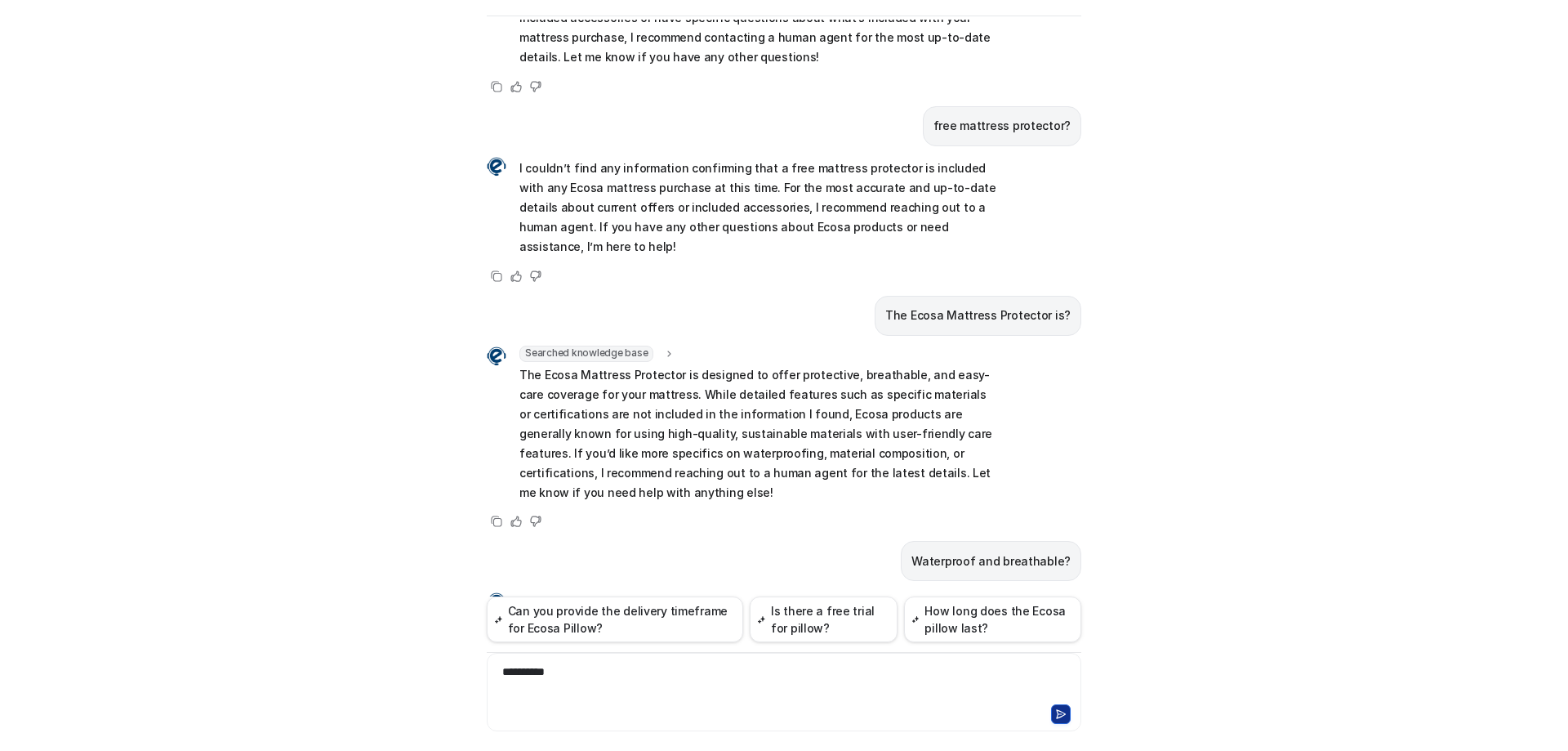
click at [498, 667] on div "**********" at bounding box center [784, 682] width 587 height 37
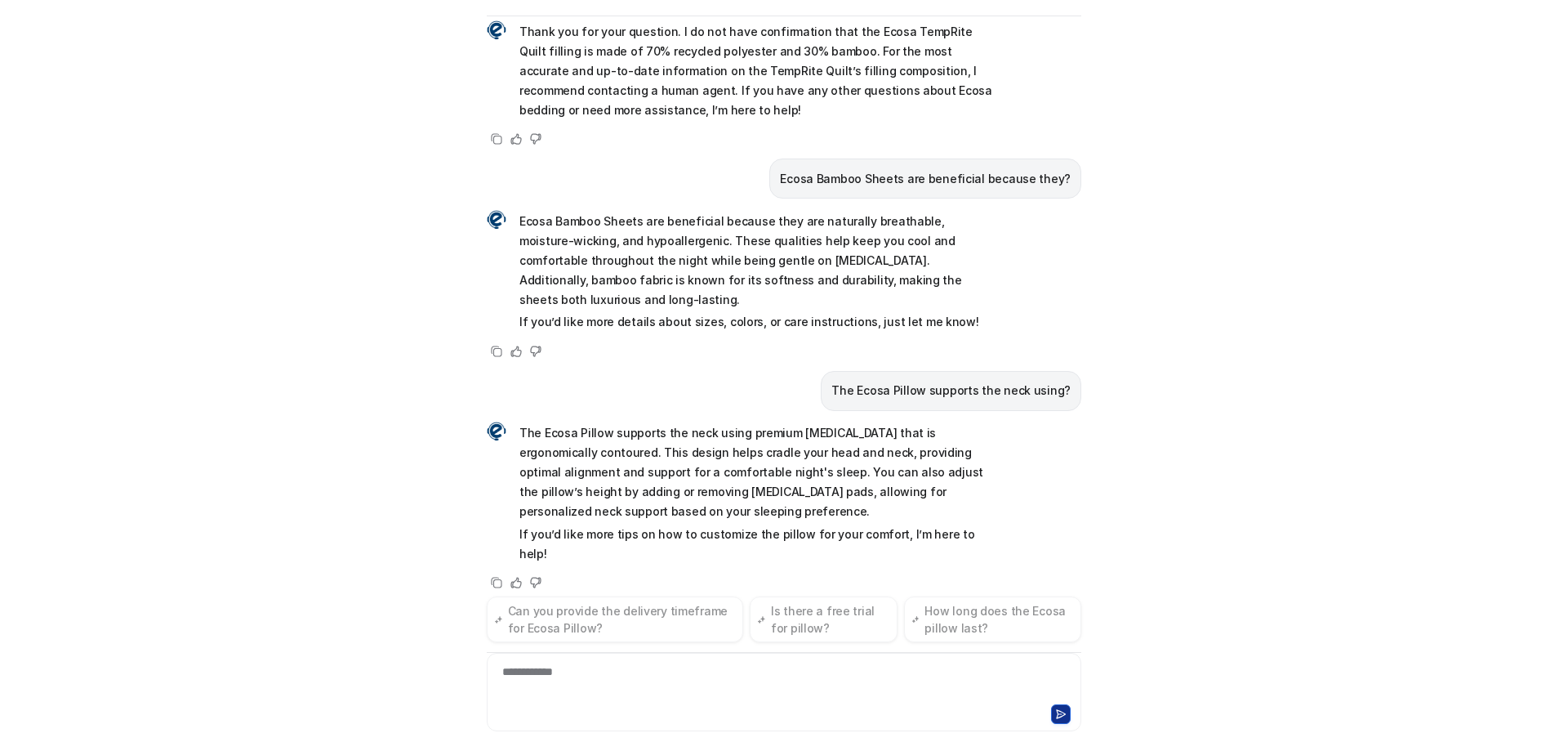
scroll to position [8457, 0]
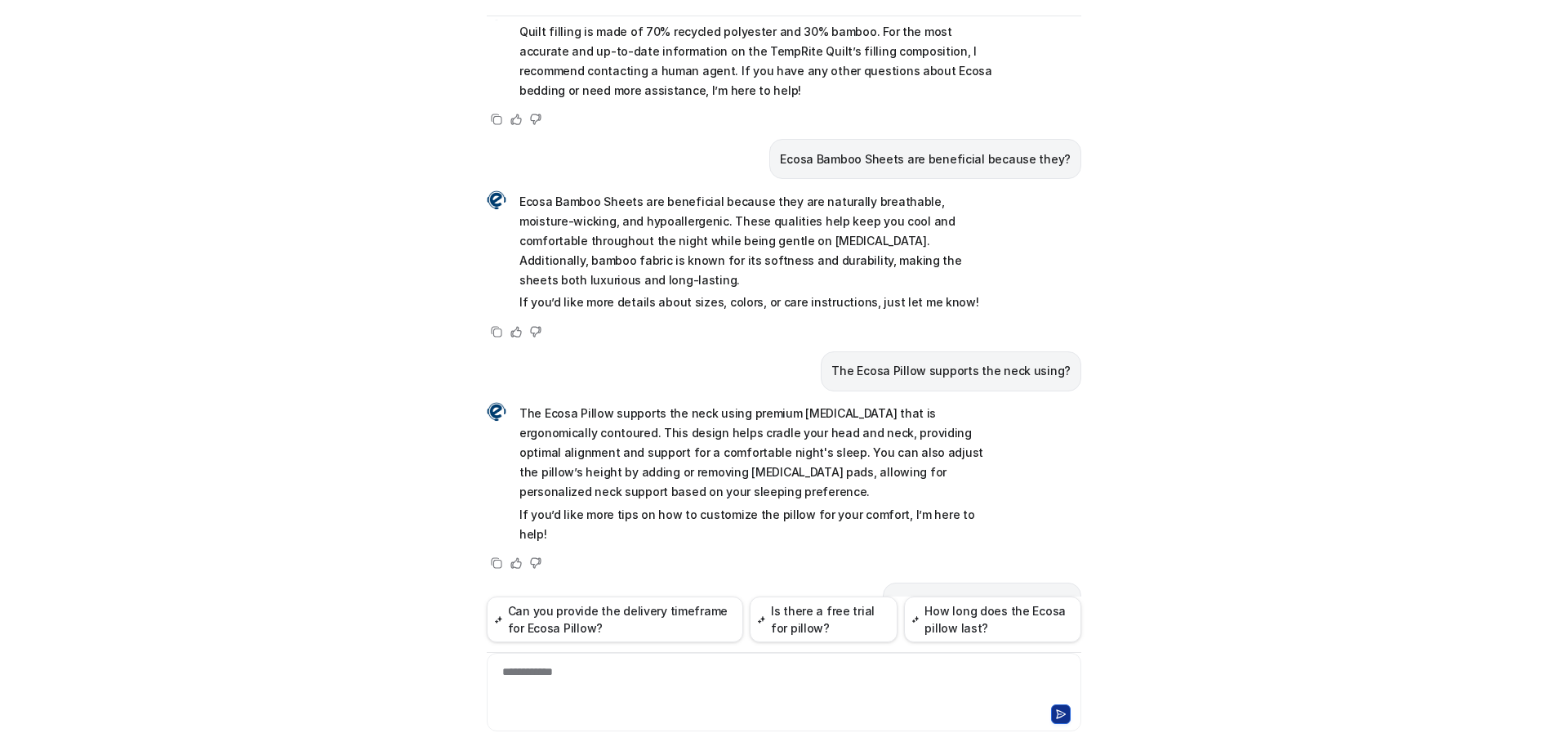
click at [220, 255] on div "Ecosa AI Chat Reset Chat Hi there! I’m Dream Bot, your personal guide to everyt…" at bounding box center [784, 376] width 1568 height 751
click at [151, 306] on div "Ecosa AI Chat Reset Chat Hi there! I’m Dream Bot, your personal guide to everyt…" at bounding box center [784, 376] width 1568 height 751
click at [610, 647] on div "**********" at bounding box center [784, 664] width 595 height 135
click at [559, 667] on div "**********" at bounding box center [784, 682] width 587 height 37
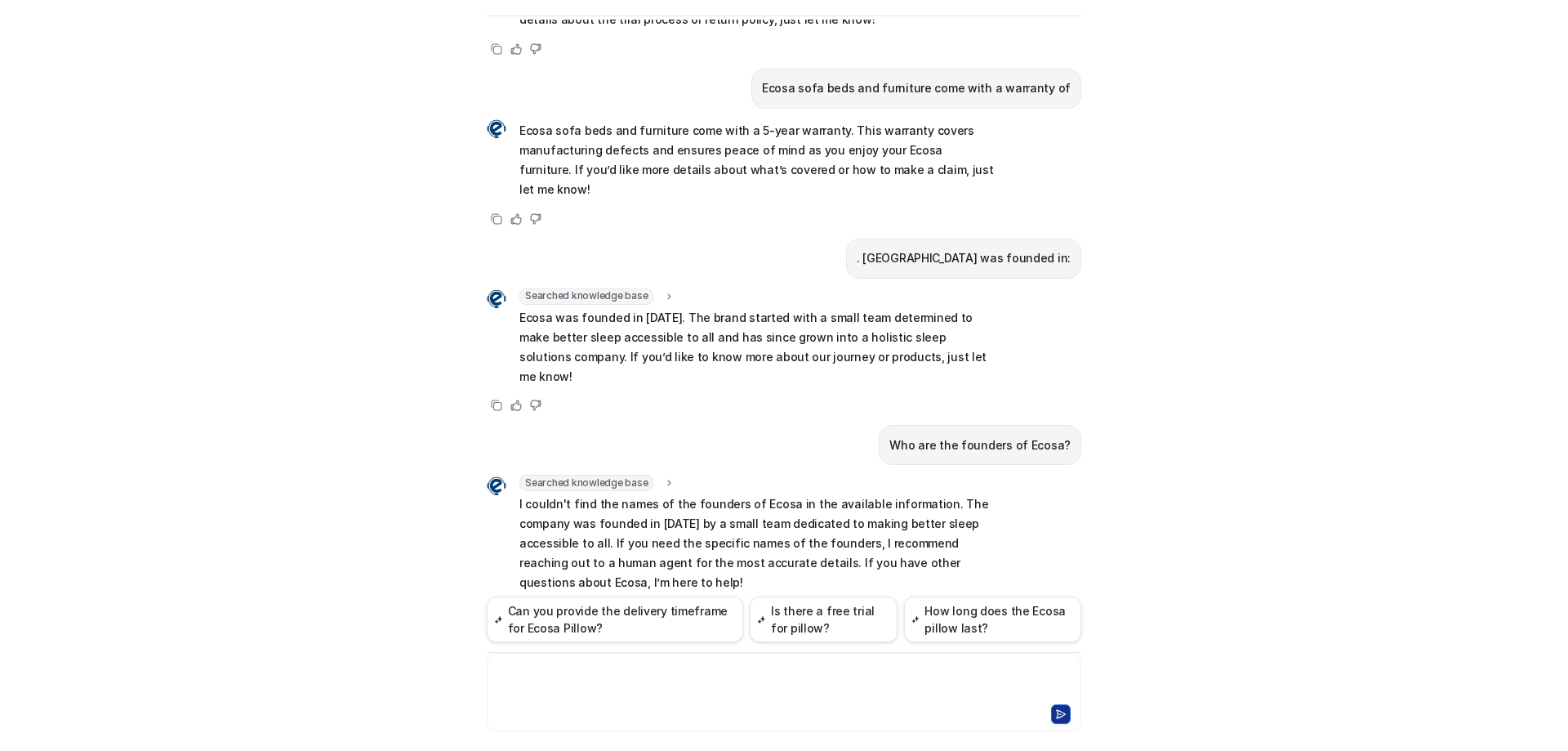
scroll to position [9421, 0]
